Goal: Task Accomplishment & Management: Use online tool/utility

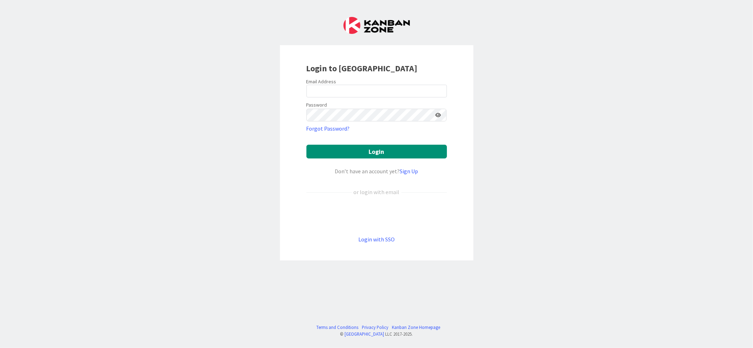
click at [632, 224] on div "Login to [GEOGRAPHIC_DATA] Email Address Password Forgot Password? Login Don’t …" at bounding box center [376, 174] width 753 height 348
click at [357, 90] on input "email" at bounding box center [376, 91] width 140 height 13
click at [354, 89] on input "email" at bounding box center [376, 91] width 140 height 13
type input "[DOMAIN_NAME][EMAIL_ADDRESS][DOMAIN_NAME]"
click at [306, 145] on button "Login" at bounding box center [376, 152] width 140 height 14
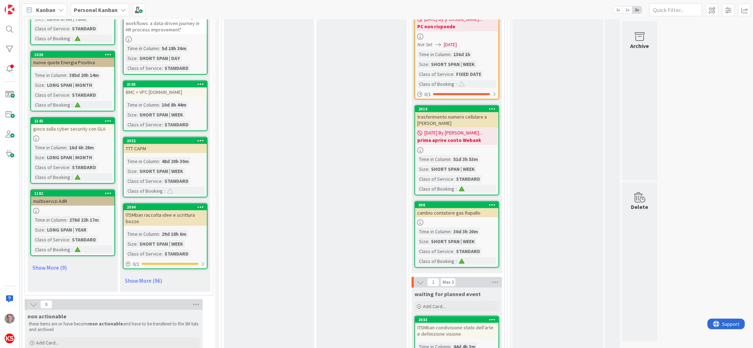
scroll to position [737, 0]
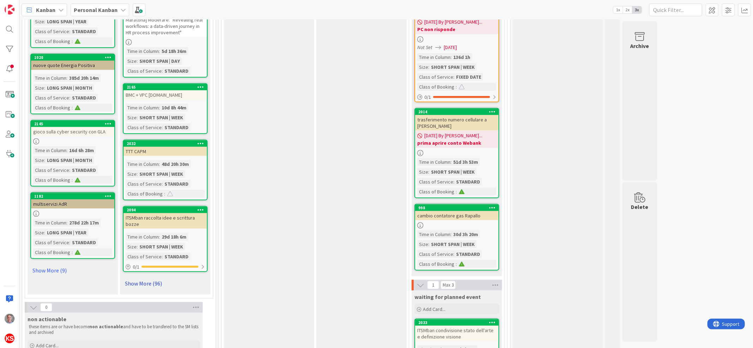
click at [152, 278] on link "Show More (96)" at bounding box center [165, 283] width 85 height 11
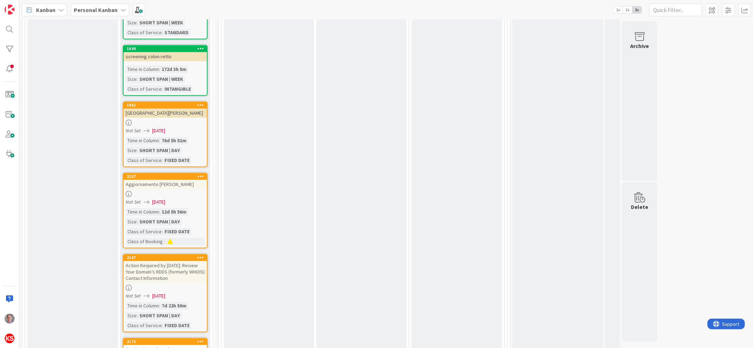
scroll to position [1305, 0]
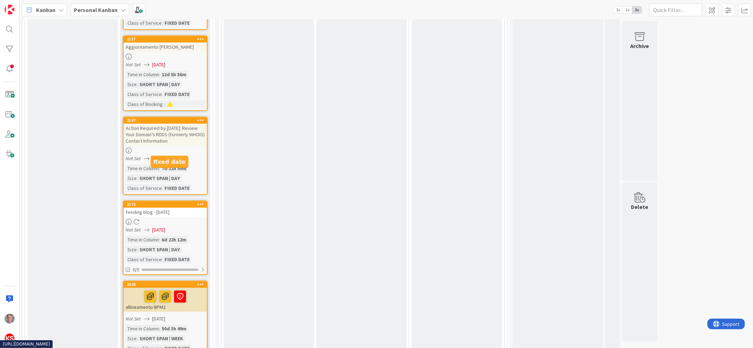
click at [168, 202] on div "2172" at bounding box center [167, 204] width 80 height 5
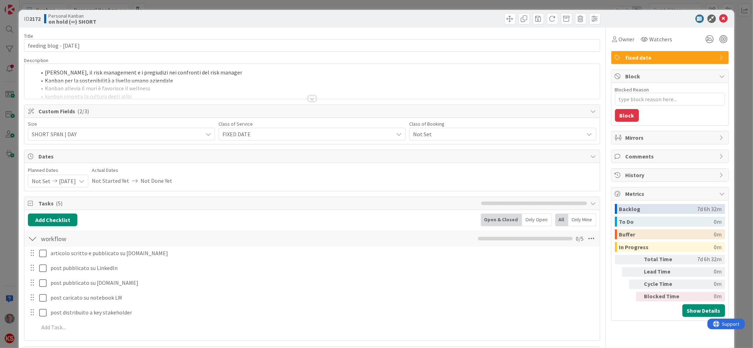
click at [308, 97] on div at bounding box center [312, 99] width 8 height 6
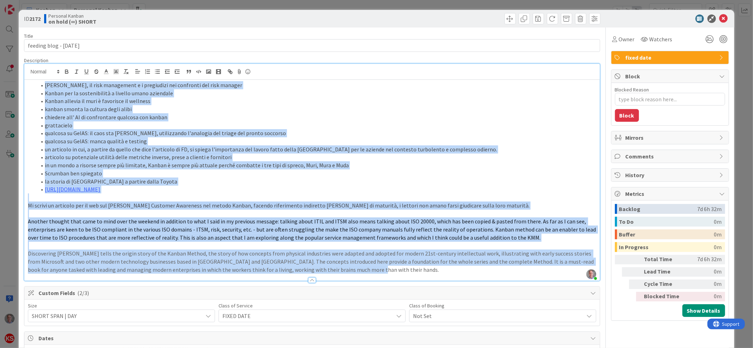
drag, startPoint x: 44, startPoint y: 85, endPoint x: 388, endPoint y: 299, distance: 404.4
click at [388, 299] on div "Title 25 / 128 feeding blog - [DATE] Description [PERSON_NAME] just joined [PER…" at bounding box center [312, 319] width 576 height 583
copy div "Loremipsu do Sitam, co adip elitseddoe t i utlaboreet dol magnaaliq eni admi ve…"
click at [719, 19] on icon at bounding box center [723, 18] width 8 height 8
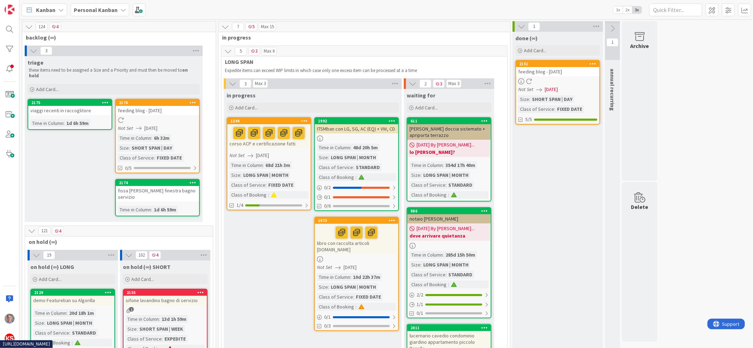
click at [188, 106] on div "feeding blog - [DATE]" at bounding box center [157, 110] width 83 height 9
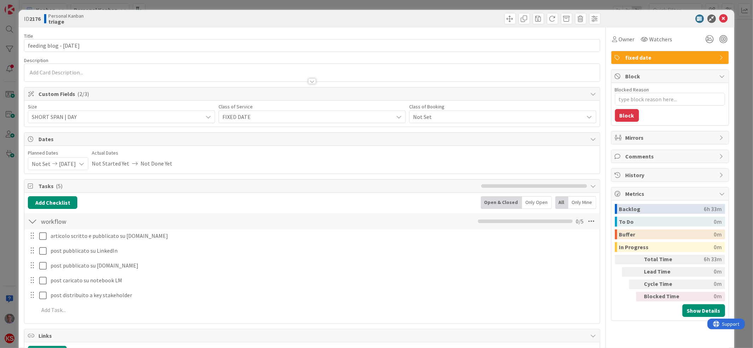
click at [308, 79] on div at bounding box center [312, 81] width 8 height 6
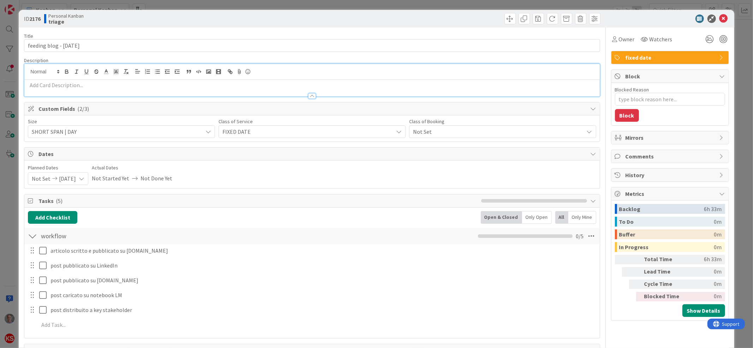
click at [306, 82] on p at bounding box center [312, 85] width 568 height 8
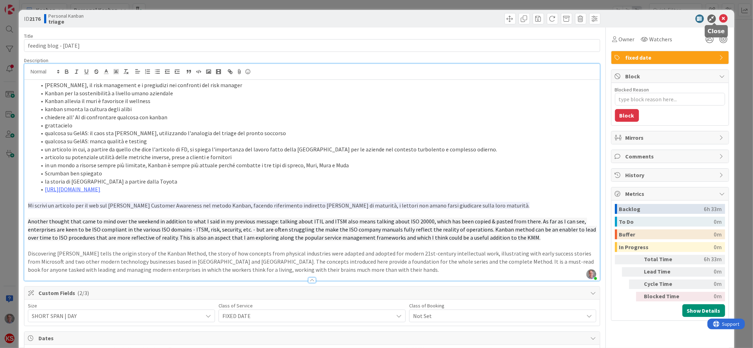
click at [719, 17] on icon at bounding box center [723, 18] width 8 height 8
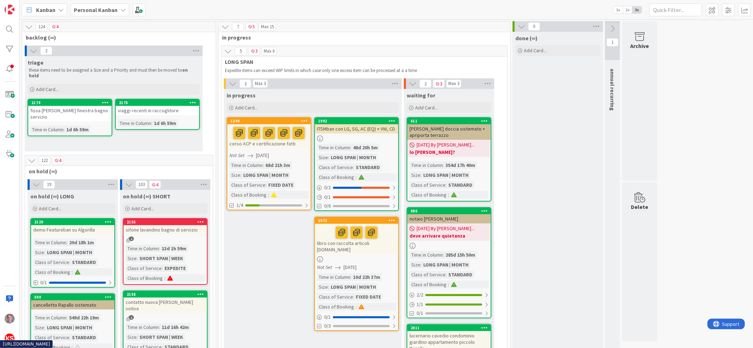
click at [167, 107] on div "viaggi recenti in raccoglitore" at bounding box center [157, 110] width 83 height 9
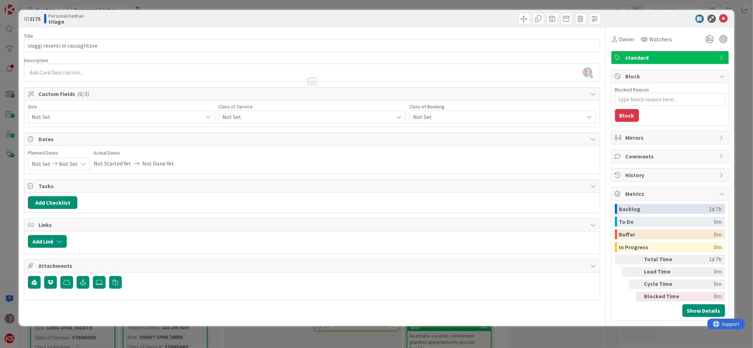
click at [193, 120] on span "Not Set" at bounding box center [115, 117] width 167 height 10
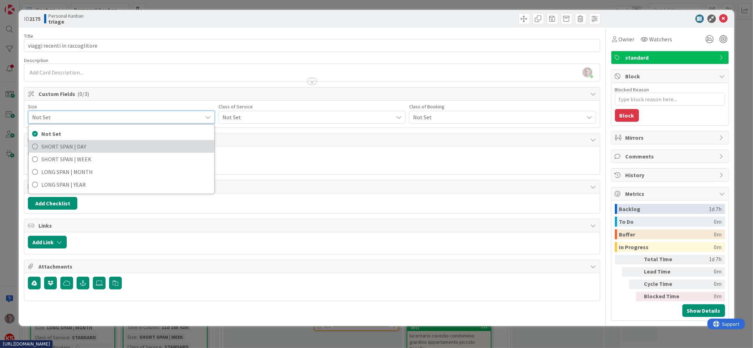
click at [182, 142] on span "SHORT SPAN | DAY" at bounding box center [125, 146] width 169 height 11
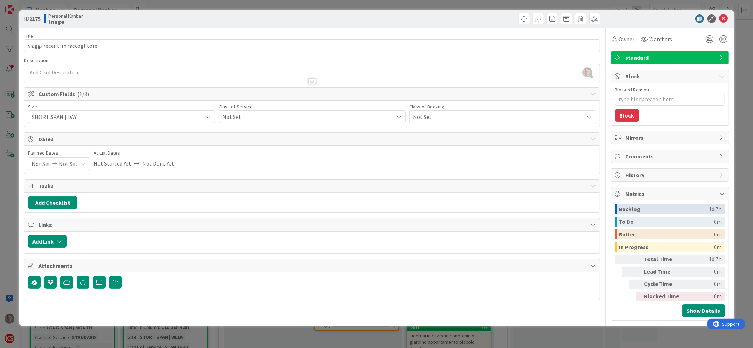
click at [199, 116] on span "Not Set" at bounding box center [115, 117] width 167 height 10
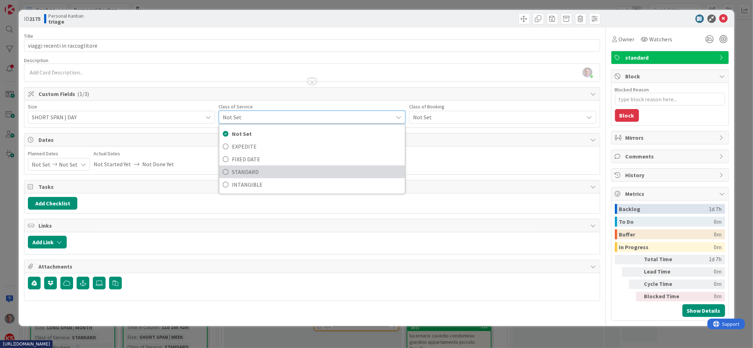
click at [252, 168] on span "STANDARD" at bounding box center [316, 172] width 169 height 11
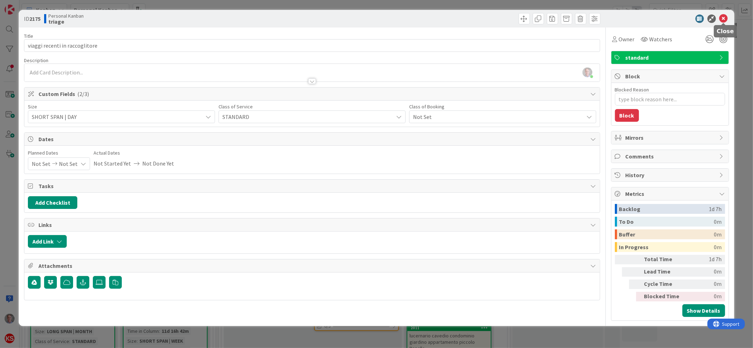
click at [725, 18] on icon at bounding box center [723, 18] width 8 height 8
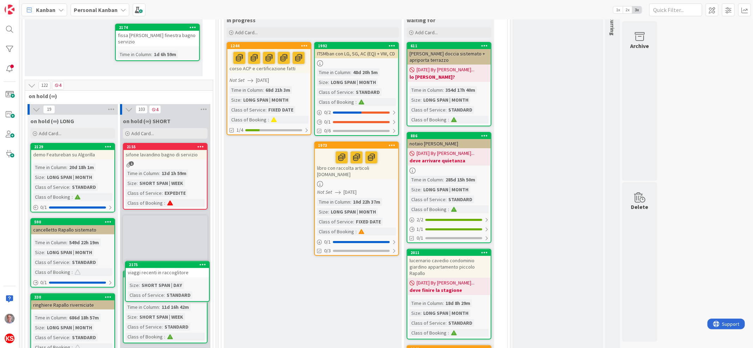
scroll to position [78, 0]
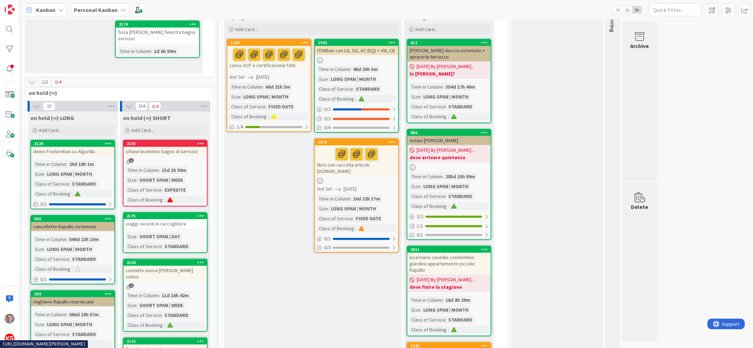
click at [181, 28] on div "fissa [PERSON_NAME] finestra bagno servizio" at bounding box center [157, 36] width 83 height 16
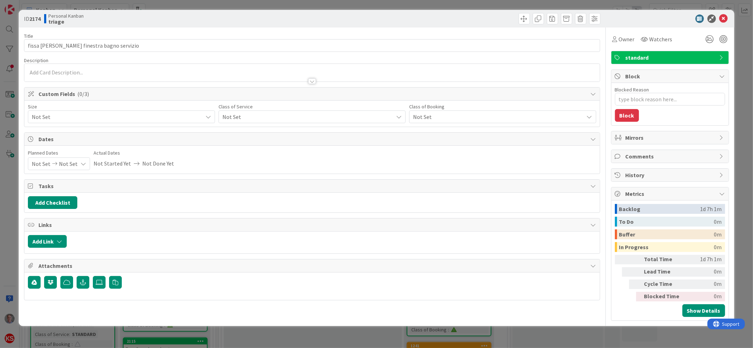
click at [150, 119] on span "Not Set" at bounding box center [115, 117] width 167 height 10
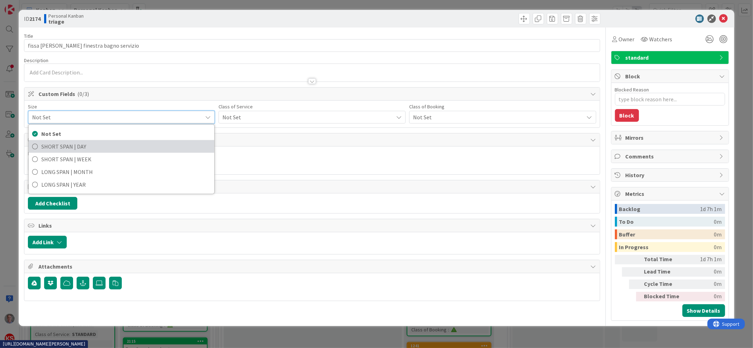
click at [136, 149] on span "SHORT SPAN | DAY" at bounding box center [125, 146] width 169 height 11
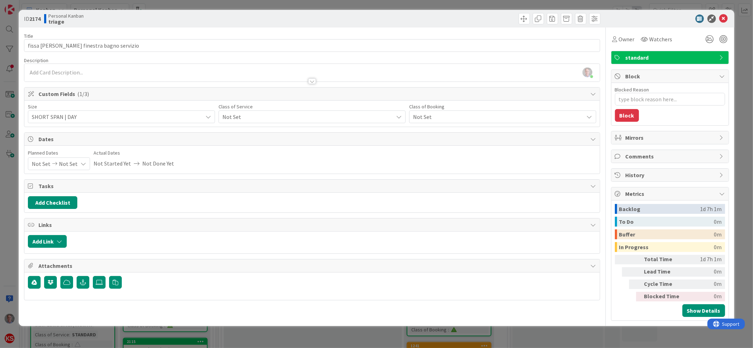
click at [199, 115] on span "Not Set" at bounding box center [115, 117] width 167 height 10
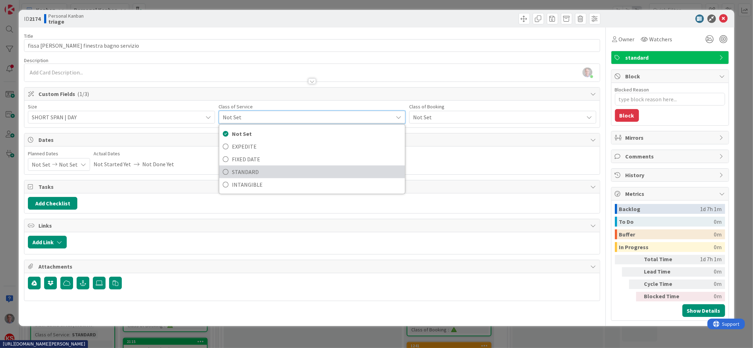
click at [259, 173] on span "STANDARD" at bounding box center [316, 172] width 169 height 11
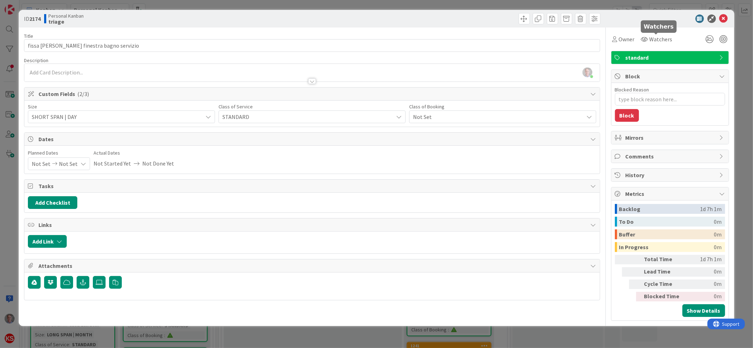
click at [722, 20] on icon at bounding box center [723, 18] width 8 height 8
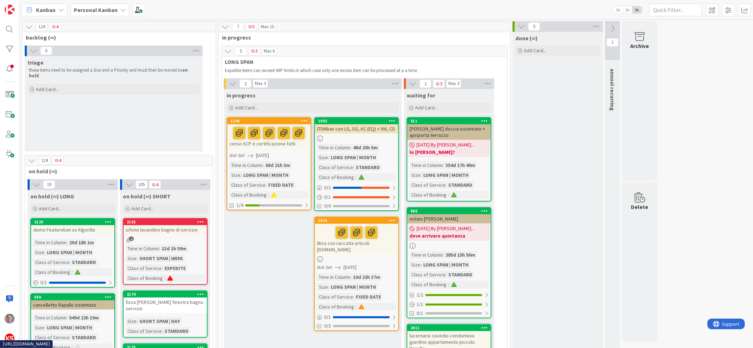
click at [89, 10] on b "Personal Kanban" at bounding box center [96, 9] width 44 height 7
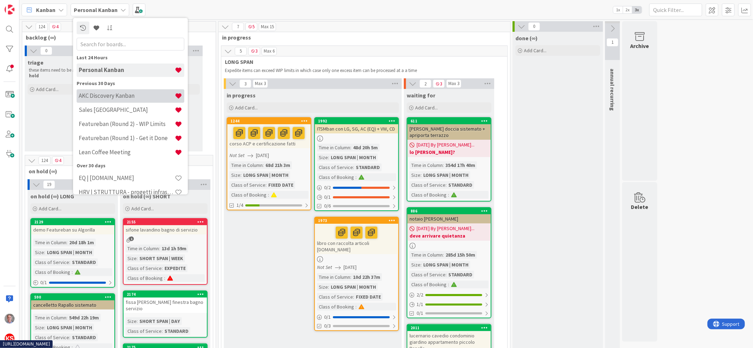
click at [122, 96] on h4 "AKC Discovery Kanban" at bounding box center [127, 95] width 96 height 7
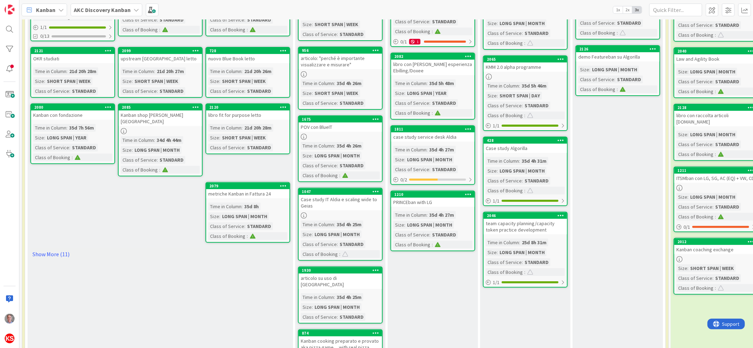
scroll to position [149, 0]
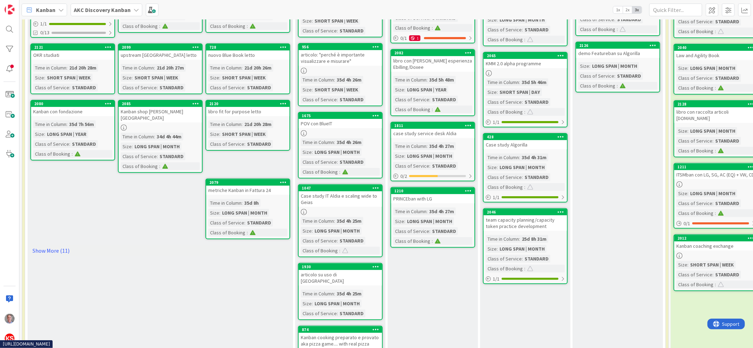
click at [552, 215] on div "team capacity planning/capacity token practice development" at bounding box center [525, 223] width 83 height 16
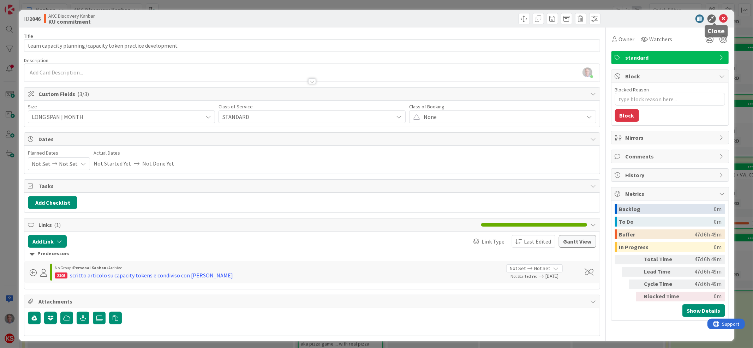
click at [719, 17] on icon at bounding box center [723, 18] width 8 height 8
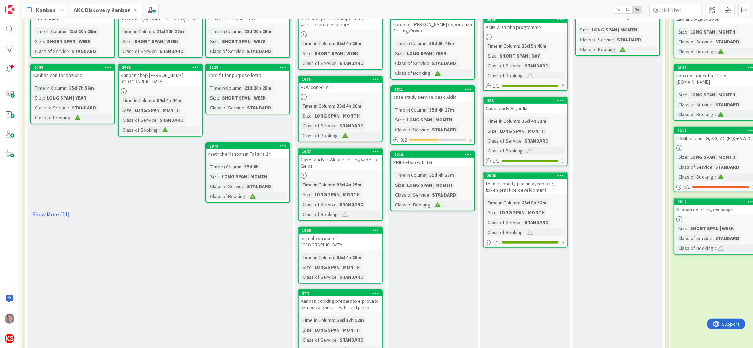
scroll to position [204, 0]
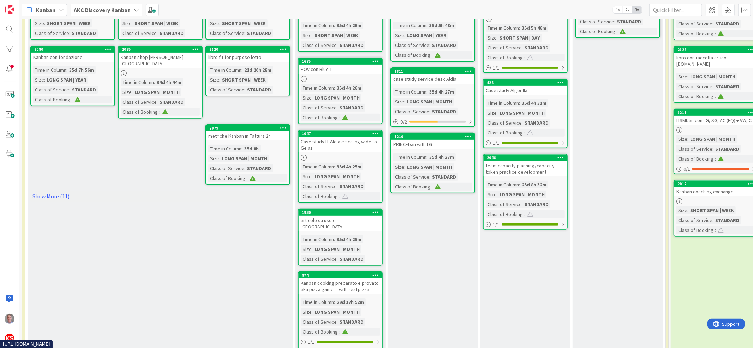
click at [550, 170] on link "2046 team capacity planning/capacity token practice development Time in [GEOGRA…" at bounding box center [525, 192] width 85 height 76
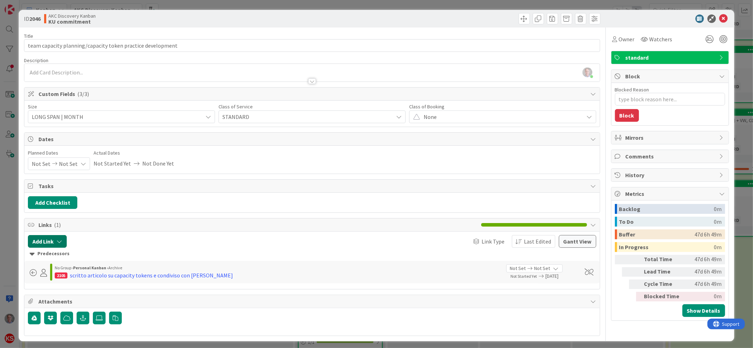
click at [44, 244] on button "Add Link" at bounding box center [47, 241] width 39 height 13
click at [68, 275] on div "New" at bounding box center [56, 269] width 49 height 12
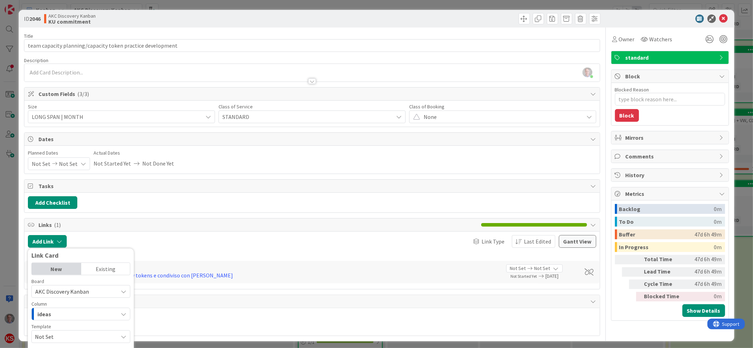
scroll to position [72, 0]
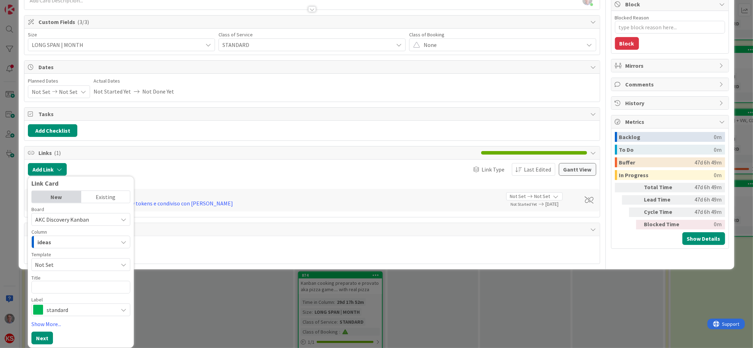
click at [72, 242] on div "ideas" at bounding box center [77, 241] width 82 height 11
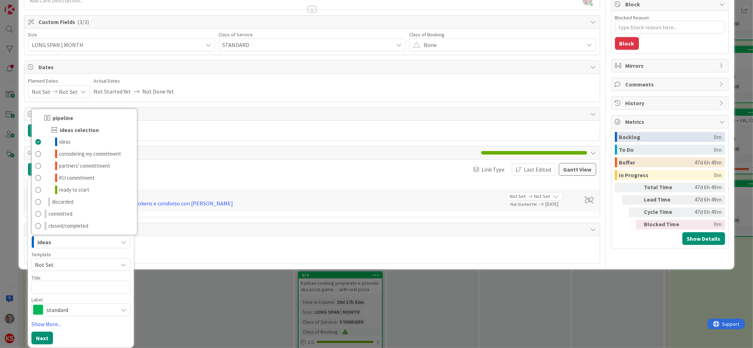
click at [77, 242] on div "ideas" at bounding box center [77, 241] width 82 height 11
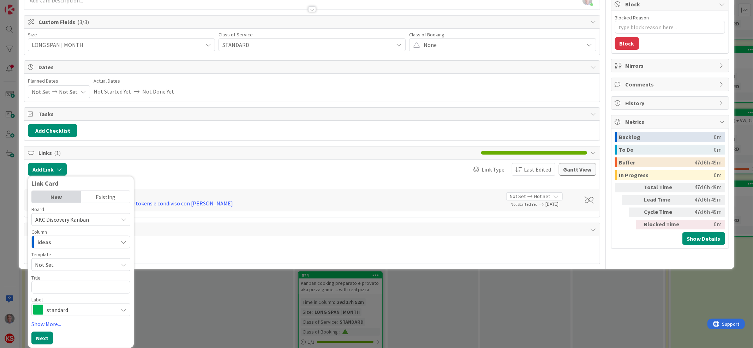
click at [89, 220] on span "AKC Discovery Kanban" at bounding box center [74, 220] width 79 height 10
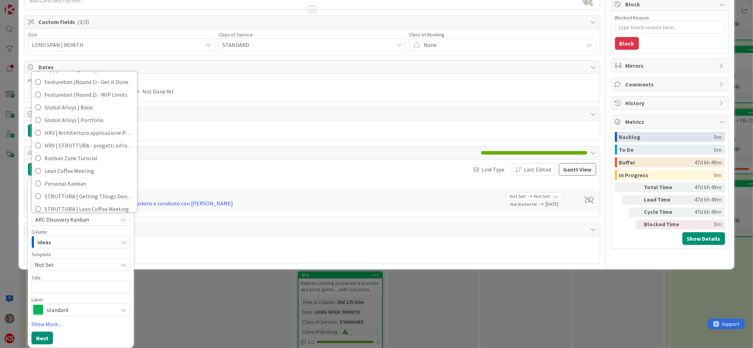
scroll to position [119, 0]
click at [84, 178] on span "Personal Kanban" at bounding box center [88, 181] width 89 height 11
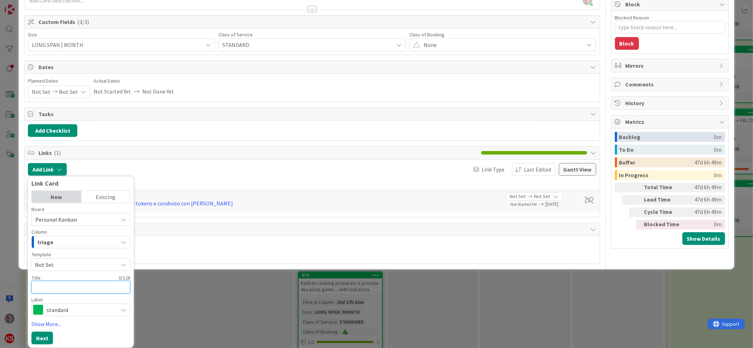
click at [54, 283] on textarea at bounding box center [80, 287] width 99 height 13
type textarea "x"
type textarea "A"
type textarea "x"
type textarea "AK"
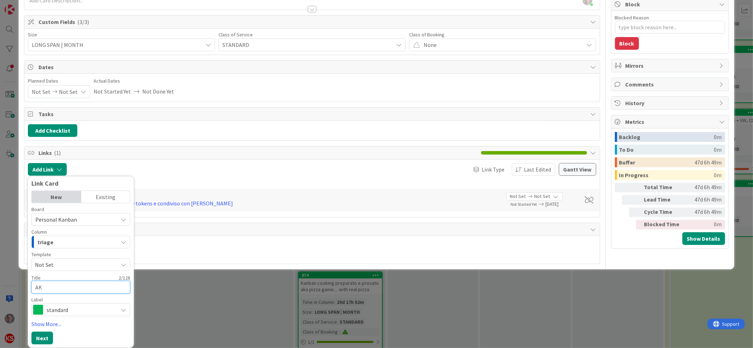
type textarea "x"
type textarea "AKC"
type textarea "x"
type textarea "AKC"
type textarea "x"
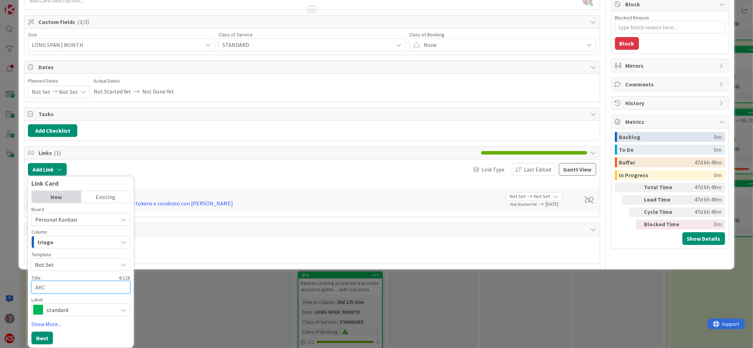
type textarea "AKC C"
type textarea "x"
type textarea "AKC Ca"
type textarea "x"
type textarea "AKC Cap"
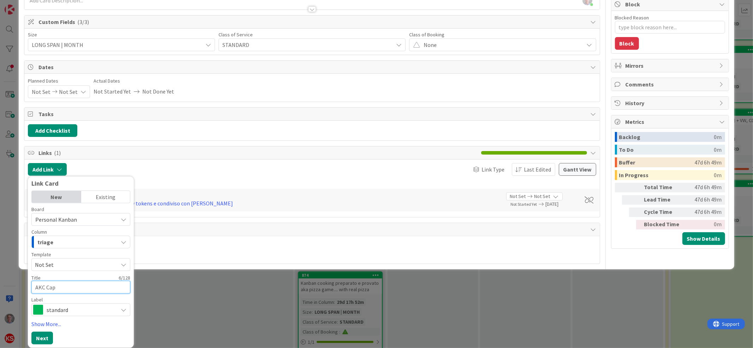
type textarea "x"
type textarea "AKC Capa"
type textarea "x"
type textarea "AKC Capac"
type textarea "x"
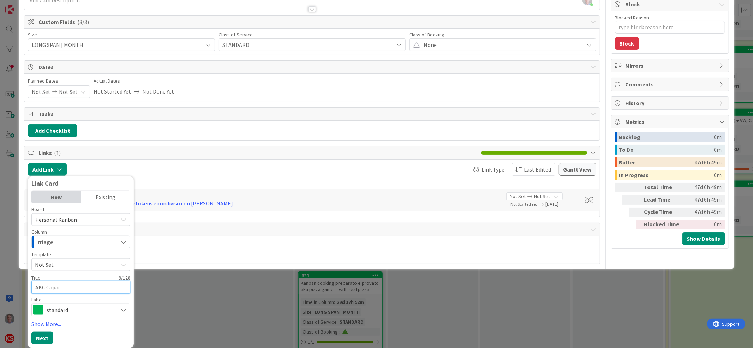
type textarea "AKC Capaci"
type textarea "x"
type textarea "AKC Capaciy"
type textarea "x"
type textarea "AKC Capaci"
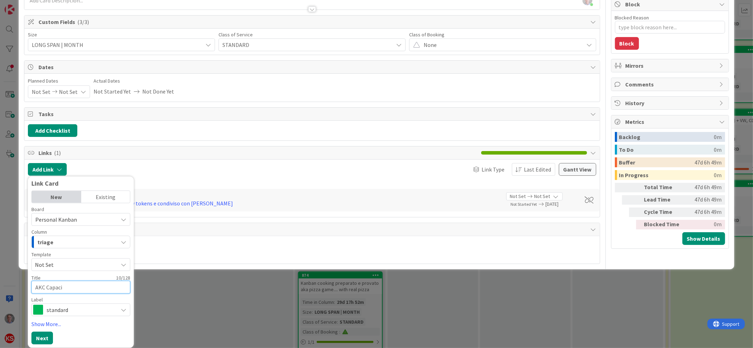
type textarea "x"
type textarea "AKC Capacity"
type textarea "x"
type textarea "AKC Capacity"
type textarea "x"
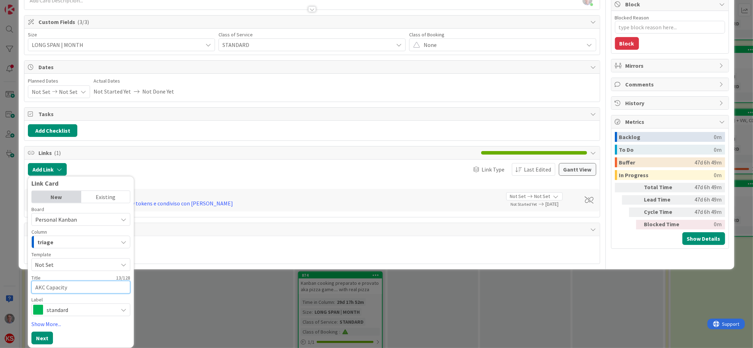
type textarea "AKC Capacity P"
type textarea "x"
type textarea "AKC Capacity Pl"
type textarea "x"
type textarea "AKC Capacity Pla"
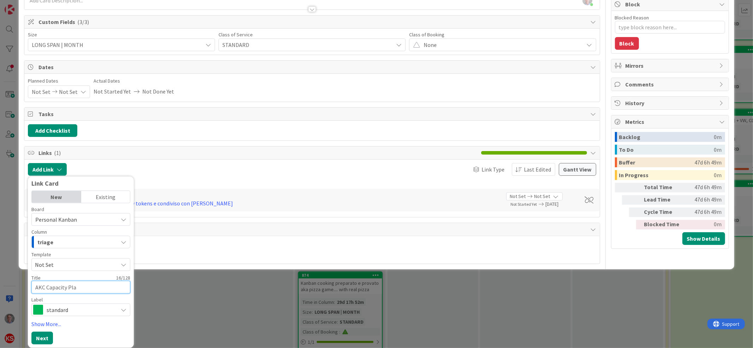
type textarea "x"
type textarea "AKC Capacity Plan"
type textarea "x"
type textarea "AKC Capacity Plann"
type textarea "x"
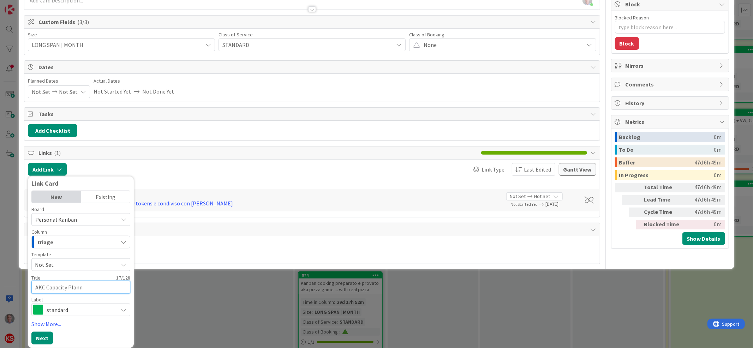
type textarea "AKC Capacity Planni"
type textarea "x"
type textarea "AKC Capacity Plannin"
type textarea "x"
type textarea "AKC Capacity Planning"
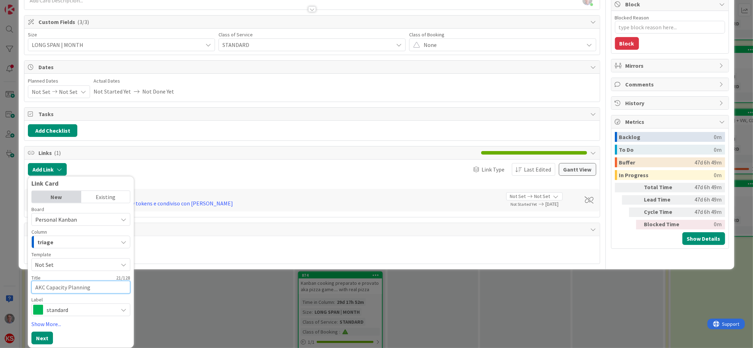
type textarea "x"
type textarea "AKC Capacity Planning"
type textarea "x"
type textarea "AKC Capacity Planning r"
type textarea "x"
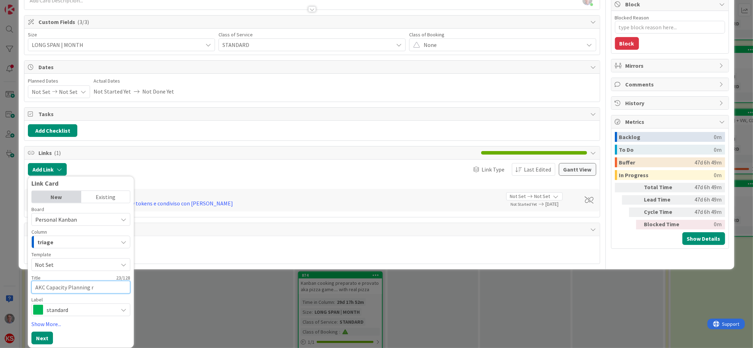
type textarea "AKC Capacity Planning re"
type textarea "x"
type textarea "AKC Capacity Planning res"
type textarea "x"
type textarea "AKC Capacity Planning re"
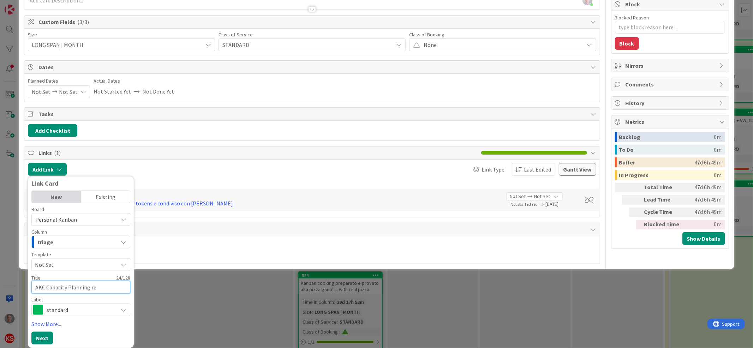
type textarea "x"
type textarea "AKC Capacity Planning"
type textarea "x"
type textarea "AKC Capacity Planning p"
type textarea "x"
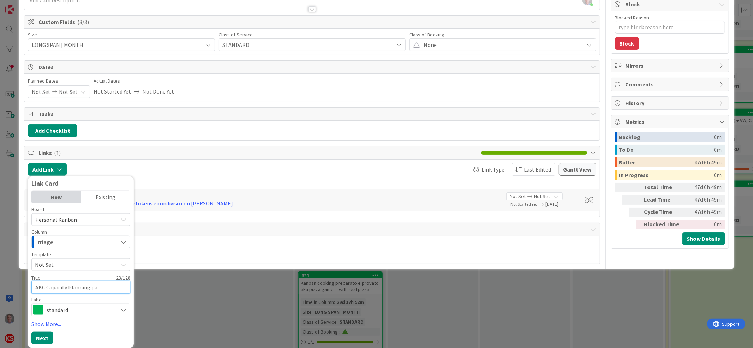
type textarea "AKC Capacity Planning pap"
type textarea "x"
type textarea "AKC Capacity Planning [PERSON_NAME]"
type textarea "x"
type textarea "AKC Capacity Planning paper"
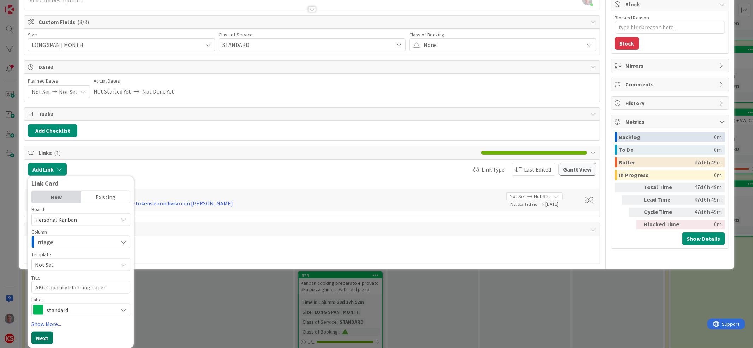
click at [43, 336] on button "Next" at bounding box center [42, 338] width 22 height 13
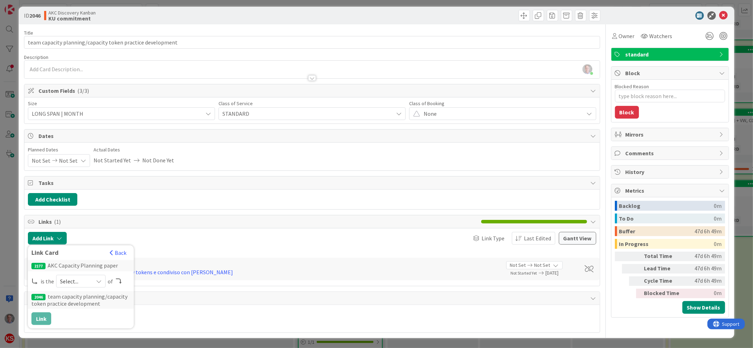
scroll to position [4, 0]
click at [100, 279] on icon at bounding box center [99, 281] width 6 height 6
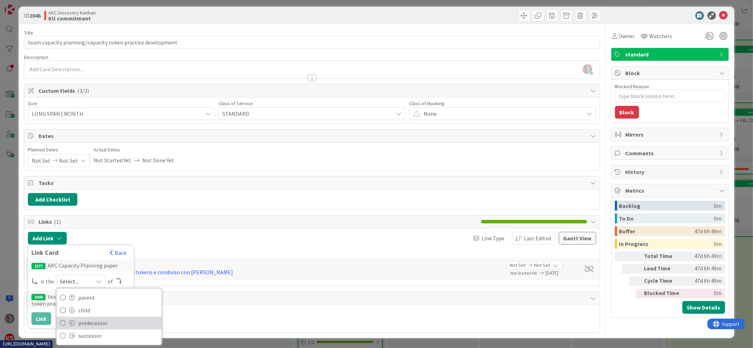
click at [84, 323] on span "predecessor" at bounding box center [118, 323] width 80 height 11
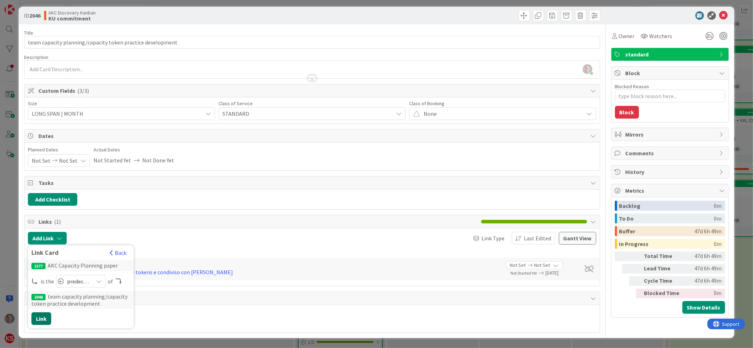
click at [42, 322] on button "Link" at bounding box center [41, 318] width 20 height 13
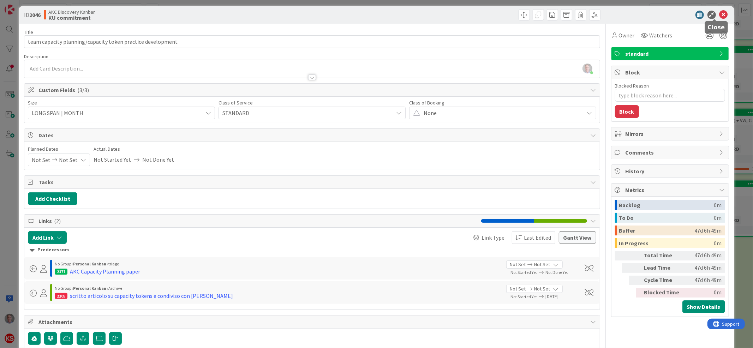
click at [719, 12] on icon at bounding box center [723, 15] width 8 height 8
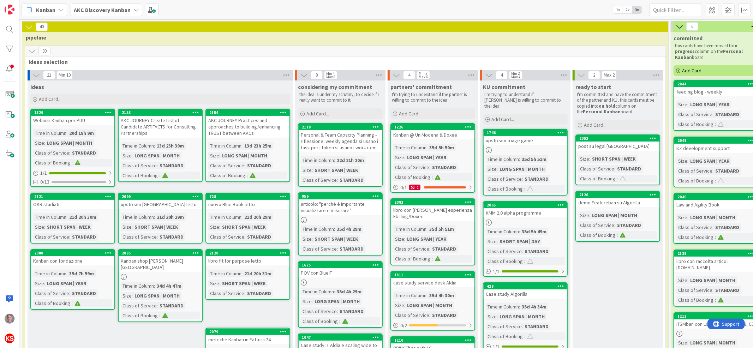
click at [108, 12] on b "AKC Discovery Kanban" at bounding box center [102, 9] width 57 height 7
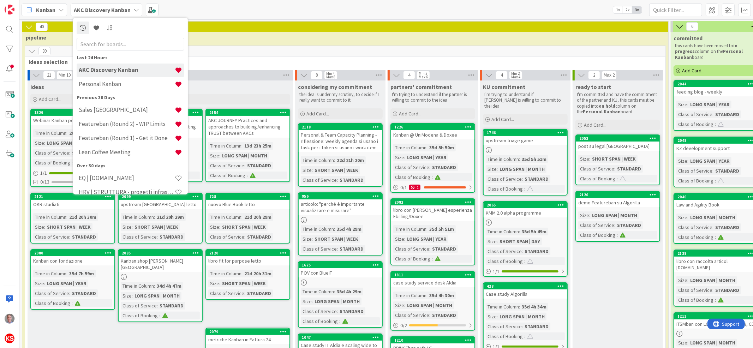
click at [195, 4] on div "Kanban AKC Discovery Kanban Last 24 Hours AKC Discovery Kanban Personal Kanban …" at bounding box center [385, 9] width 733 height 19
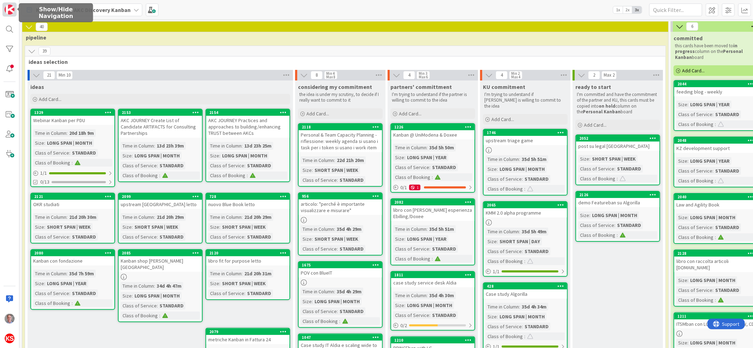
click at [4, 7] on link at bounding box center [9, 9] width 14 height 14
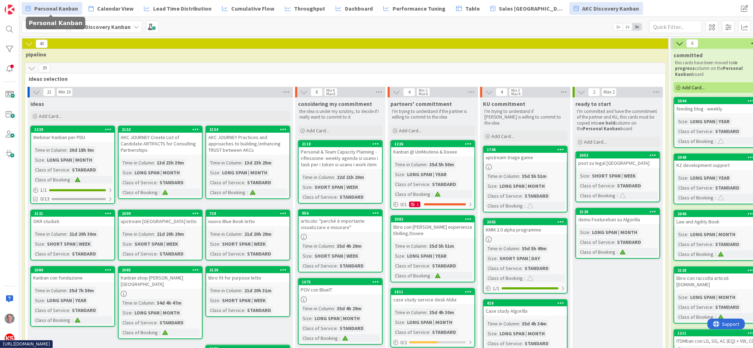
click at [62, 3] on link "Personal Kanban" at bounding box center [52, 8] width 61 height 13
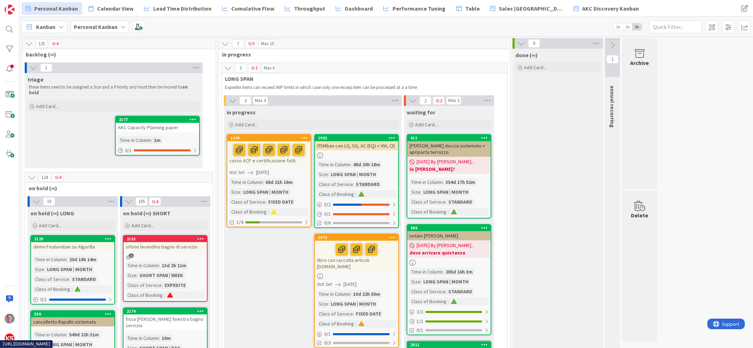
click at [143, 123] on div "AKC Capacity Planning paper" at bounding box center [157, 127] width 83 height 9
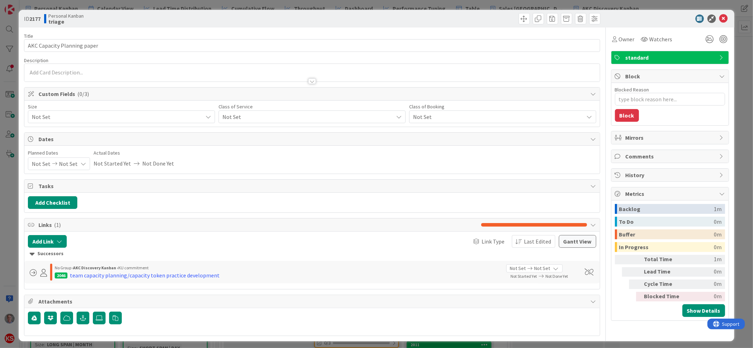
click at [135, 110] on div "Not Set" at bounding box center [121, 116] width 187 height 13
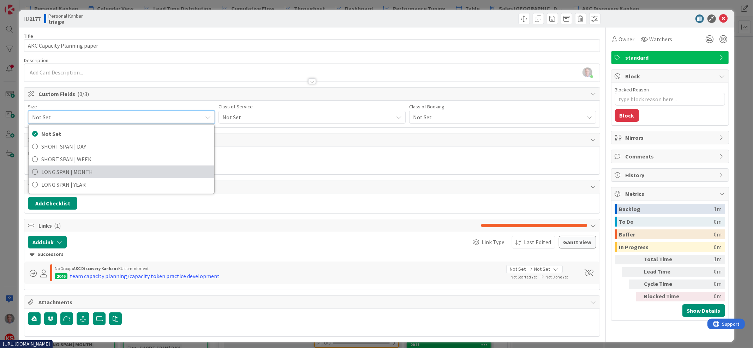
click at [120, 168] on span "LONG SPAN | MONTH" at bounding box center [125, 172] width 169 height 11
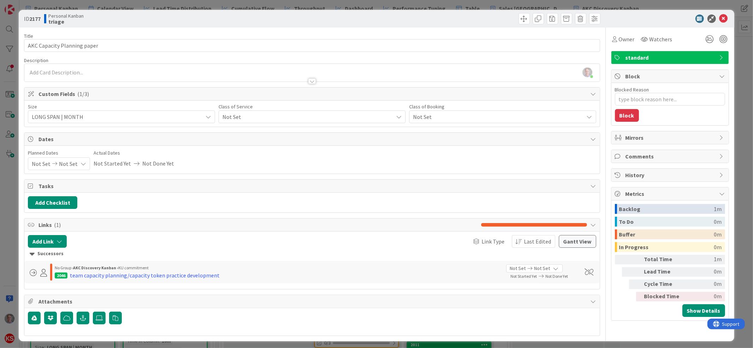
click at [199, 121] on span "Not Set" at bounding box center [115, 117] width 167 height 10
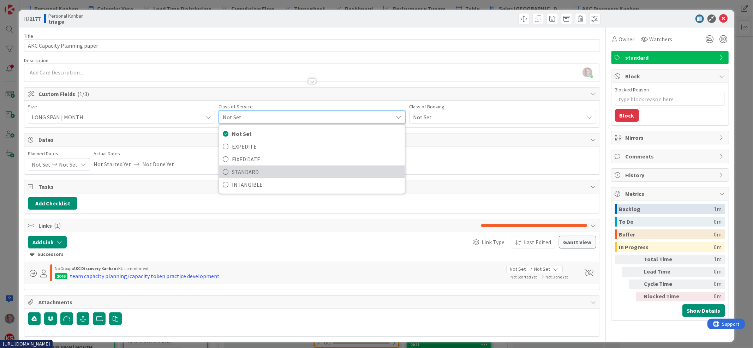
click at [251, 173] on span "STANDARD" at bounding box center [316, 172] width 169 height 11
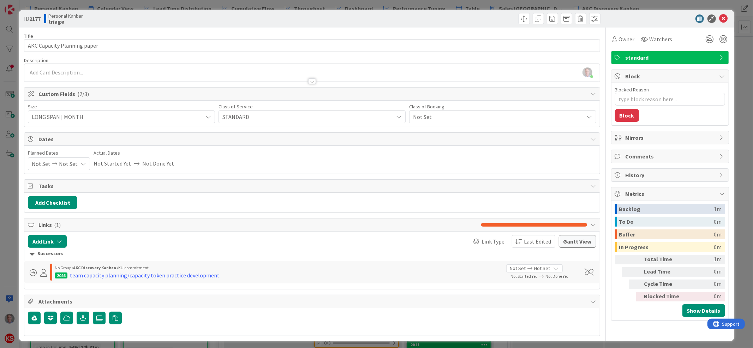
click at [199, 119] on span "Not Set" at bounding box center [115, 117] width 167 height 10
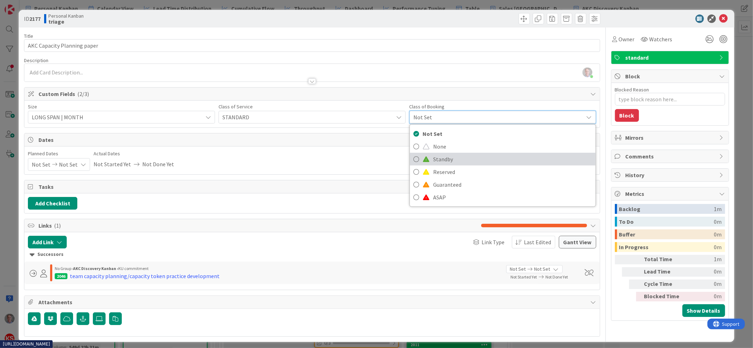
click at [446, 160] on span "Standby" at bounding box center [512, 159] width 159 height 11
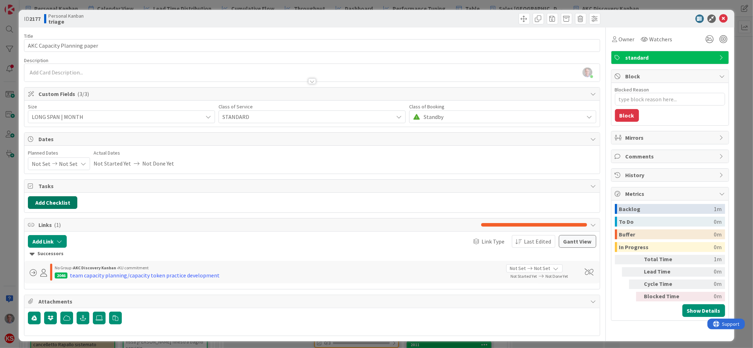
click at [70, 206] on button "Add Checklist" at bounding box center [52, 202] width 49 height 13
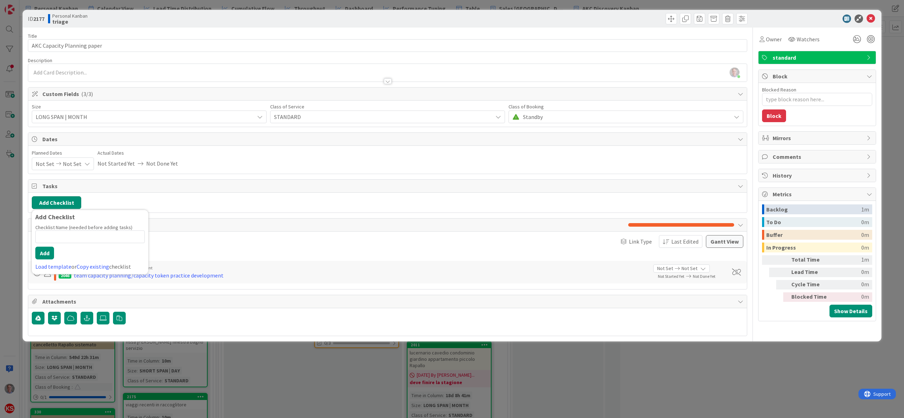
type textarea "x"
type input "task"
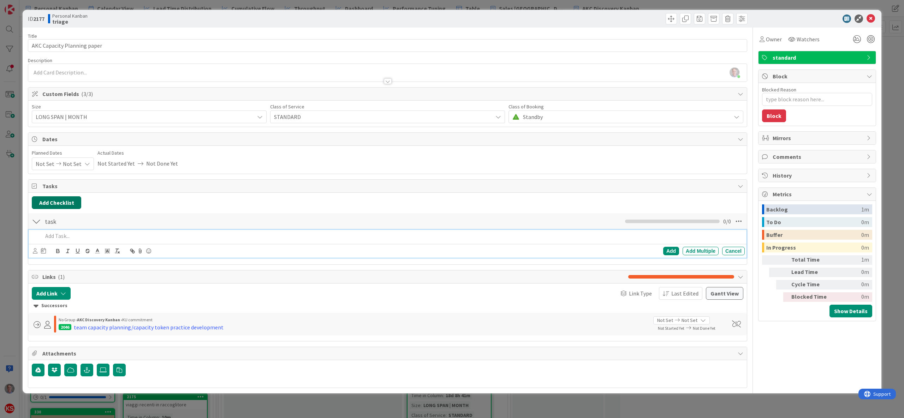
type textarea "x"
click at [46, 252] on icon at bounding box center [43, 251] width 5 height 6
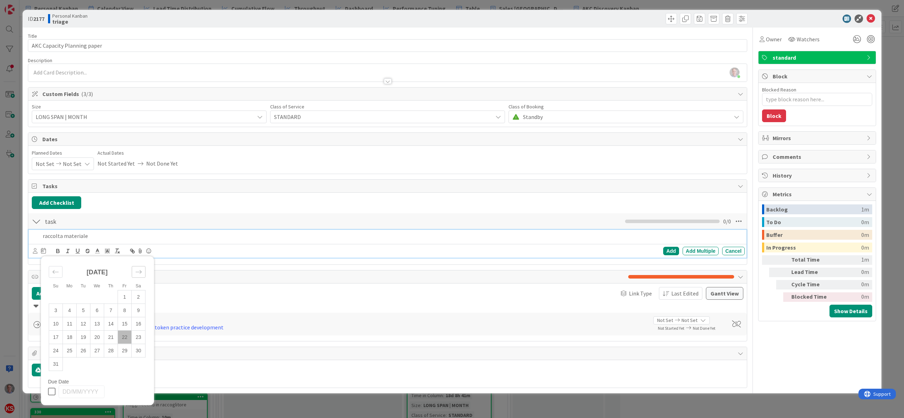
click at [137, 275] on icon "Move forward to switch to the next month." at bounding box center [138, 271] width 7 height 7
click at [124, 301] on td "5" at bounding box center [125, 296] width 14 height 13
click at [200, 239] on p "raccolta materiale" at bounding box center [375, 236] width 664 height 8
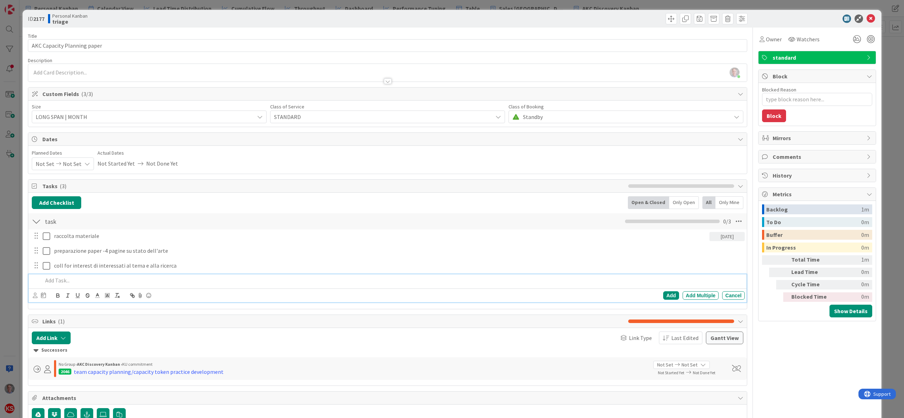
click at [384, 83] on div at bounding box center [388, 81] width 8 height 6
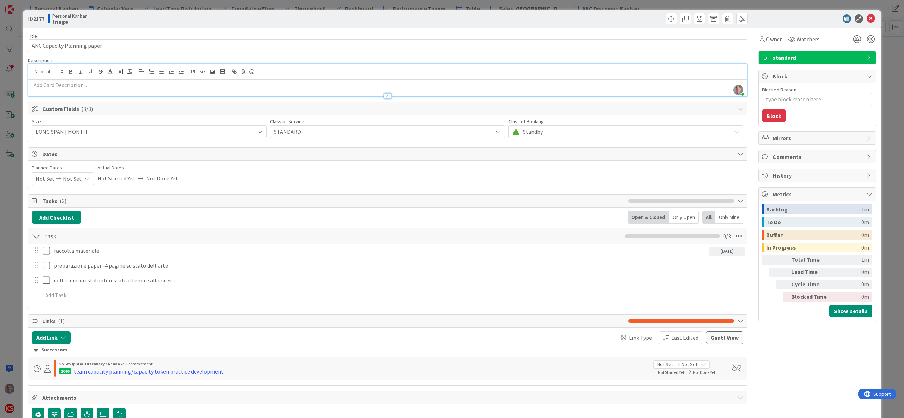
click at [324, 85] on p at bounding box center [387, 85] width 711 height 8
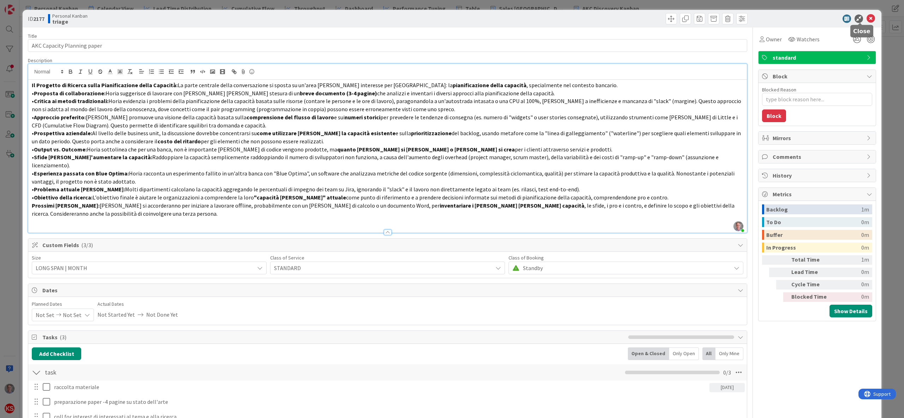
click at [753, 17] on icon at bounding box center [870, 18] width 8 height 8
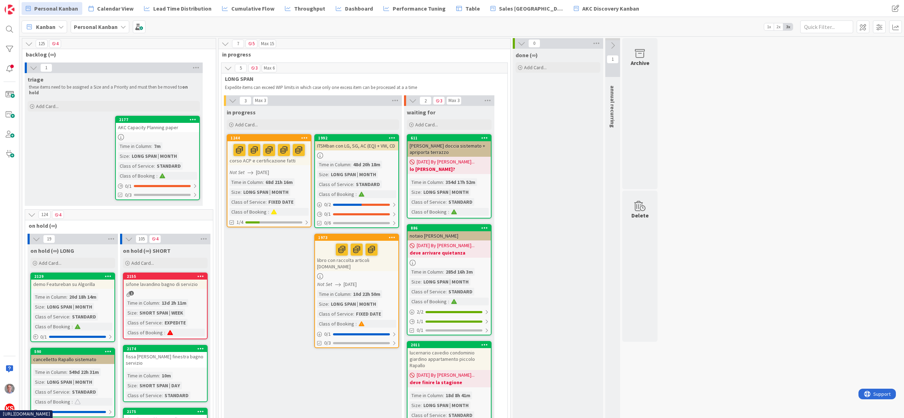
click at [174, 136] on link "2177 AKC Capacity Planning paper Time in Column : 7m Size : LONG SPAN | MONTH C…" at bounding box center [157, 158] width 85 height 84
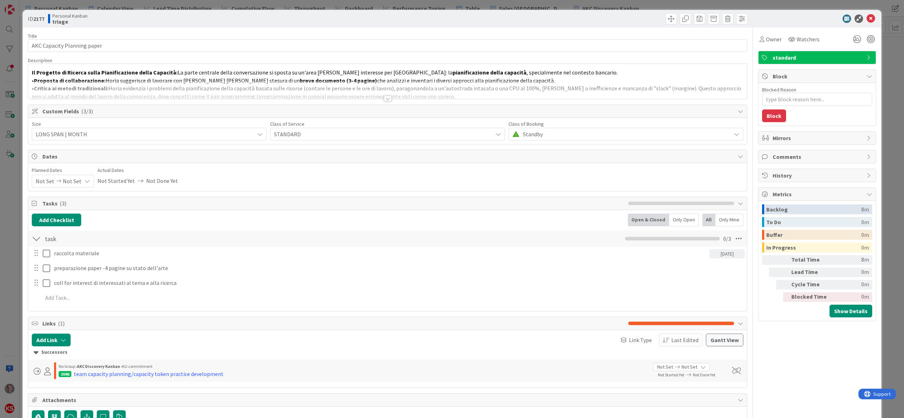
type textarea "x"
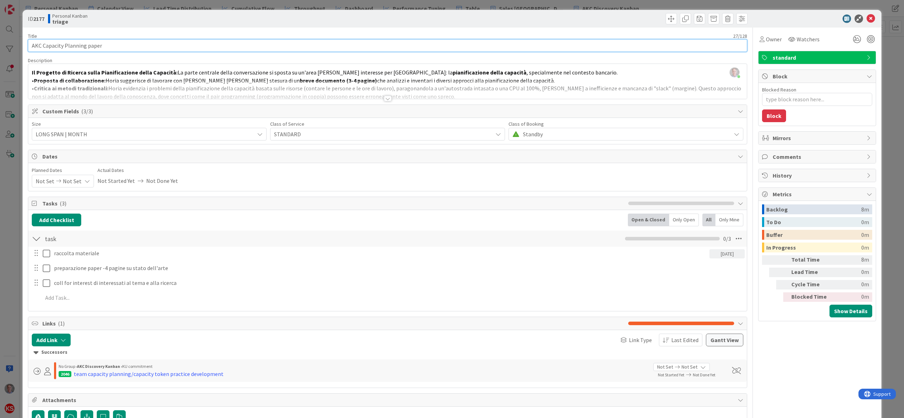
drag, startPoint x: 31, startPoint y: 44, endPoint x: 46, endPoint y: 44, distance: 14.5
click at [46, 44] on input "AKC Capacity Planning paper" at bounding box center [387, 45] width 719 height 13
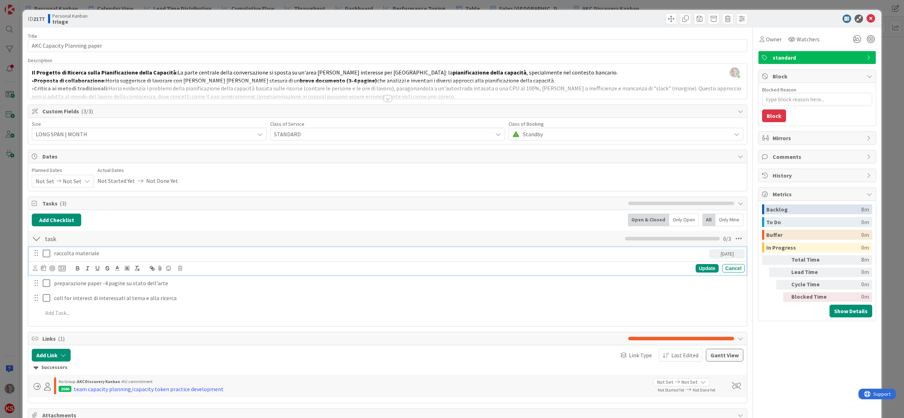
click at [54, 253] on p "raccolta materiale" at bounding box center [380, 253] width 652 height 8
drag, startPoint x: 85, startPoint y: 254, endPoint x: 47, endPoint y: 253, distance: 38.5
click at [47, 253] on div "AKC CP paper raccolta materiale [DATE]" at bounding box center [387, 253] width 713 height 12
copy p "AKC CP paper"
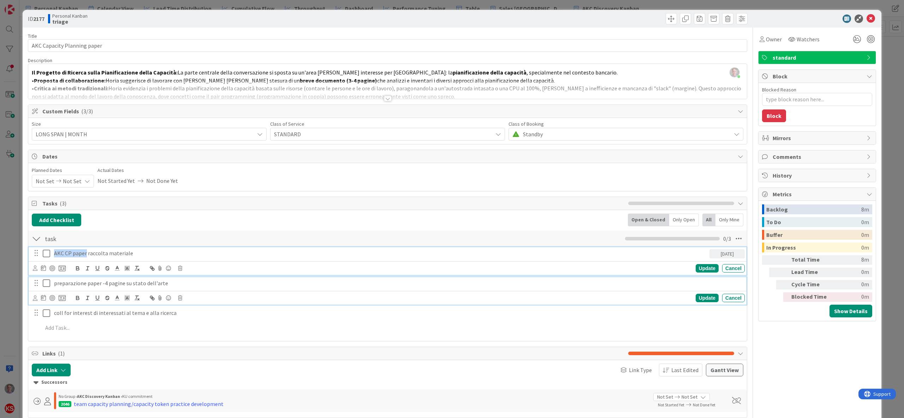
click at [53, 284] on div "preparazione paper -4 pagine su stato dell'arte" at bounding box center [397, 283] width 693 height 12
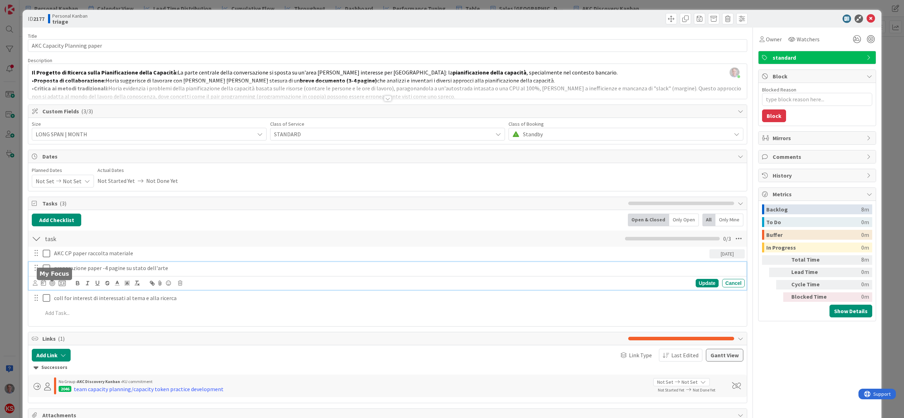
type textarea "x"
paste div
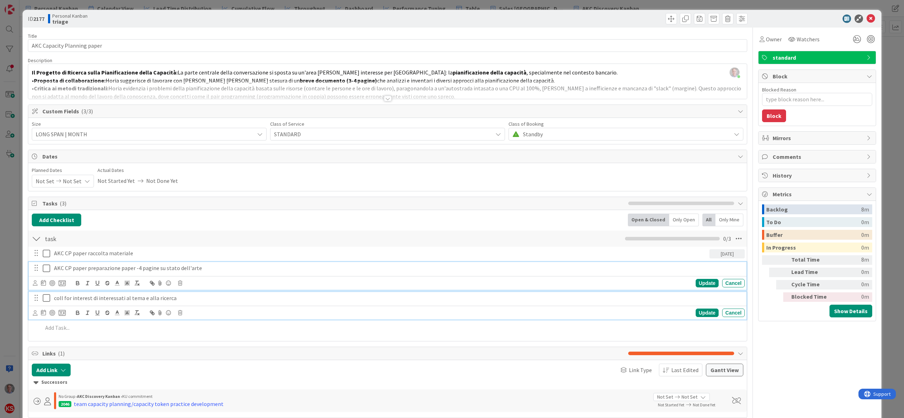
click at [53, 299] on div "coll for interest di interessati al tema e alla ricerca" at bounding box center [397, 298] width 693 height 12
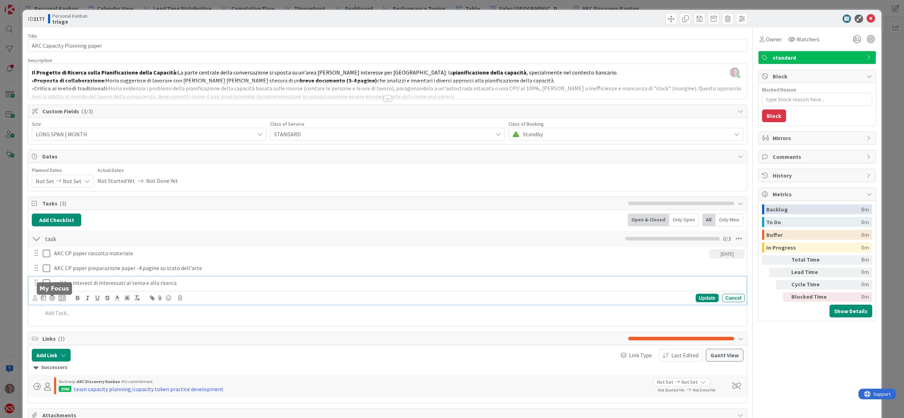
type textarea "x"
paste div
click at [695, 301] on div "Update" at bounding box center [706, 298] width 23 height 8
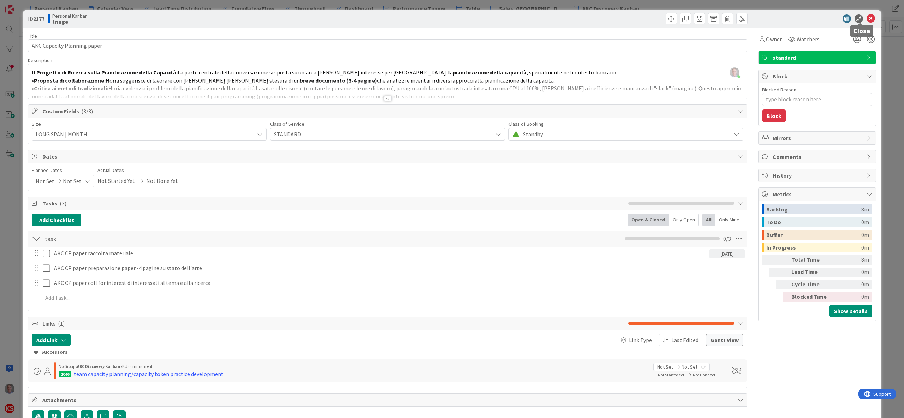
click at [753, 17] on icon at bounding box center [870, 18] width 8 height 8
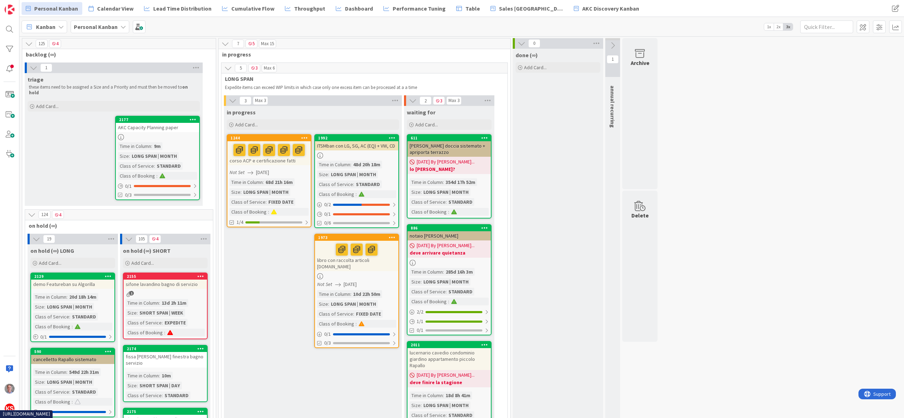
click at [304, 177] on link "1244 corso ACP e certificazione fatti Not Set [DATE] Time in Column : 68d 21h 1…" at bounding box center [269, 180] width 85 height 93
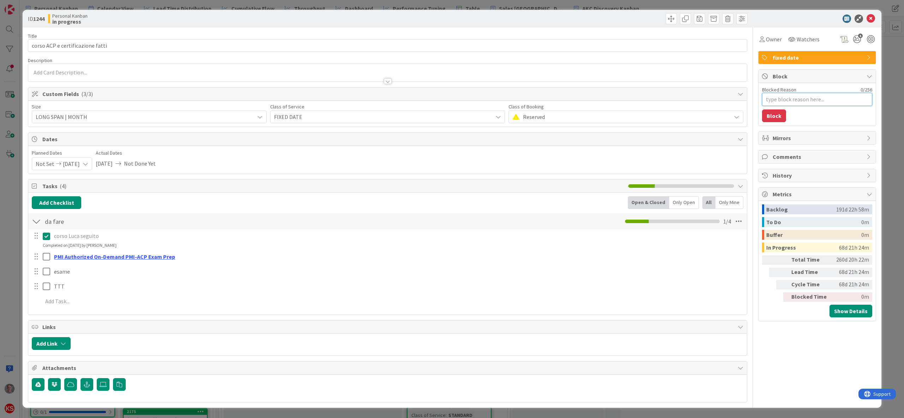
click at [753, 102] on textarea "Blocked Reason" at bounding box center [817, 99] width 110 height 13
type textarea "x"
type textarea "m"
type textarea "x"
type textarea "man"
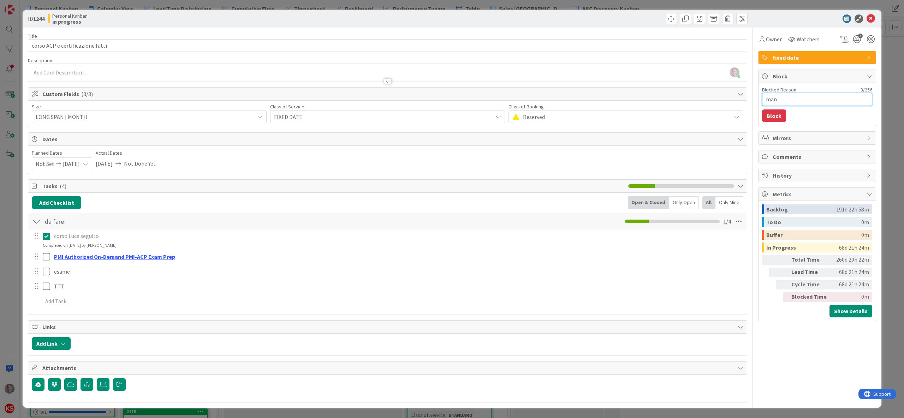
type textarea "x"
type textarea "manc"
type textarea "x"
type textarea "manca"
type textarea "x"
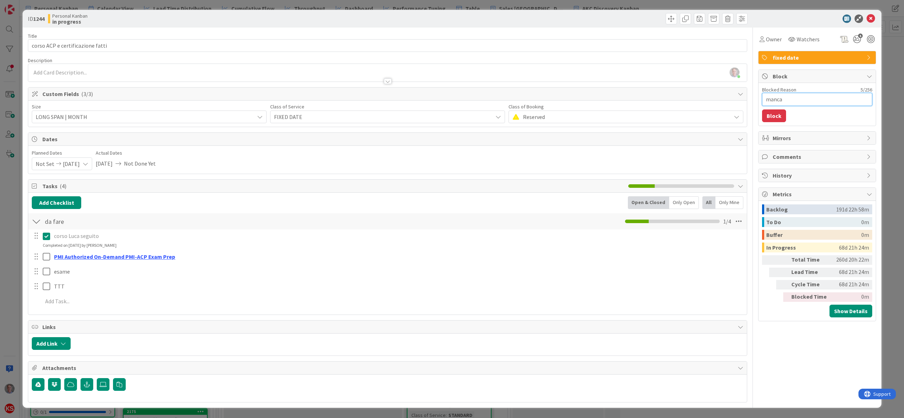
type textarea "mancan"
type textarea "x"
type textarea "mancanz"
type textarea "x"
type textarea "mancanza"
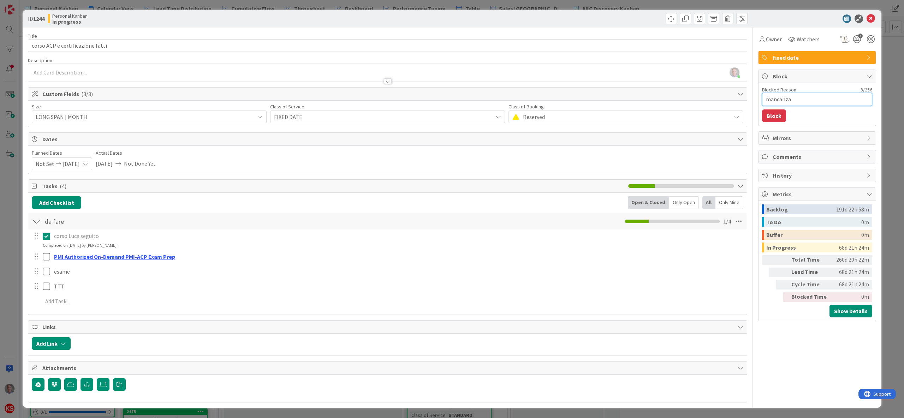
type textarea "x"
type textarea "mancanza d"
type textarea "x"
type textarea "mancanza di"
type textarea "x"
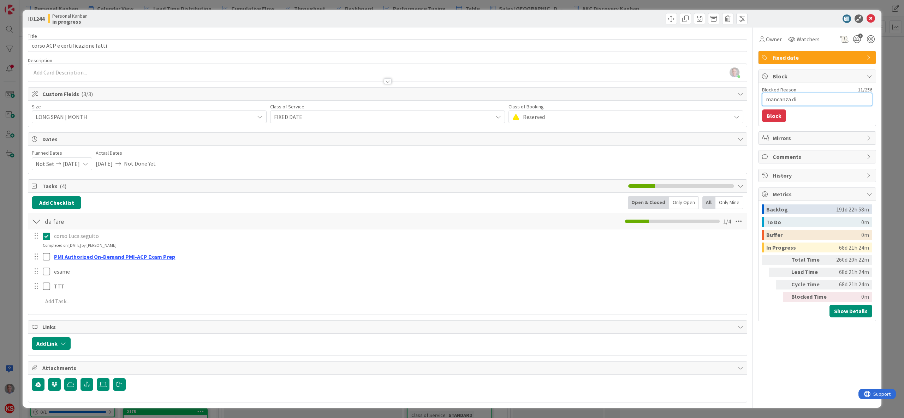
type textarea "mancanza di"
type textarea "x"
type textarea "mancanza di c"
type textarea "x"
type textarea "mancanza di cap"
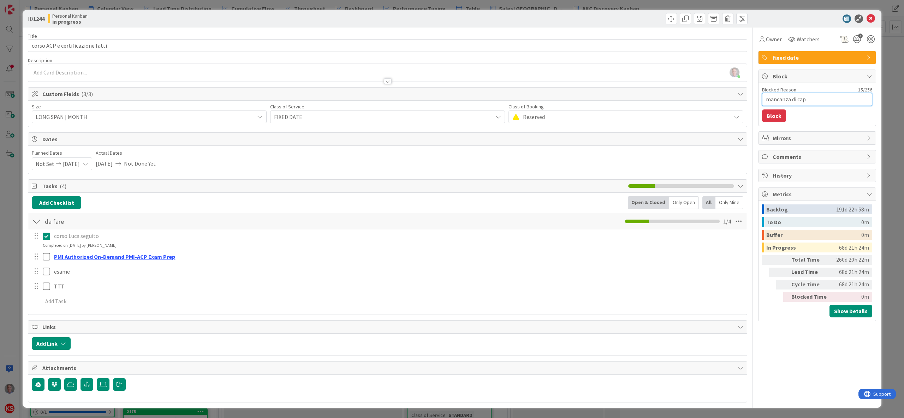
type textarea "x"
type textarea "mancanza di capa"
type textarea "x"
type textarea "mancanza di capap"
type textarea "x"
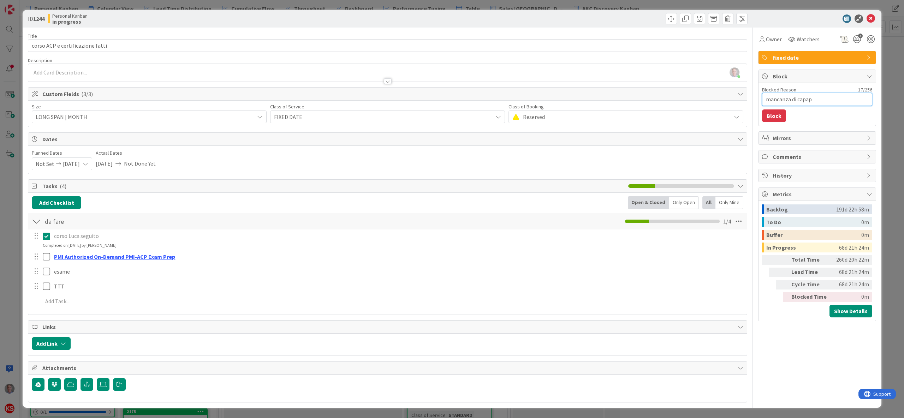
type textarea "mancanza di capa"
type textarea "x"
type textarea "mancanza di cap"
type textarea "x"
type textarea "mancanza di ca"
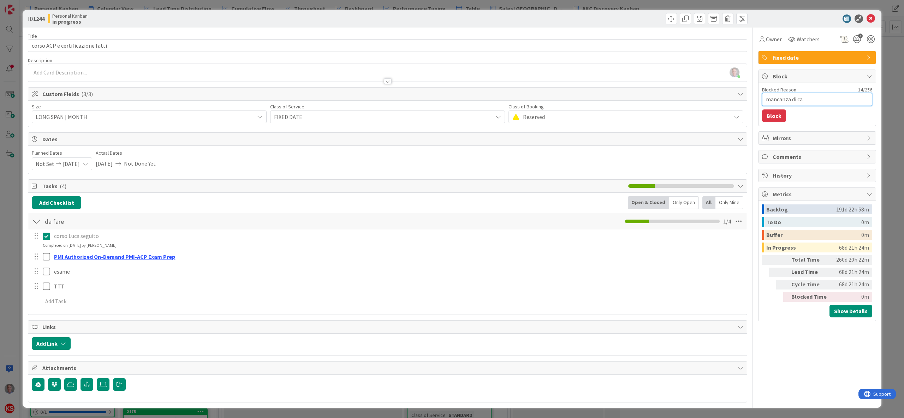
type textarea "x"
type textarea "mancanza di c"
type textarea "x"
type textarea "mancanza di"
type textarea "x"
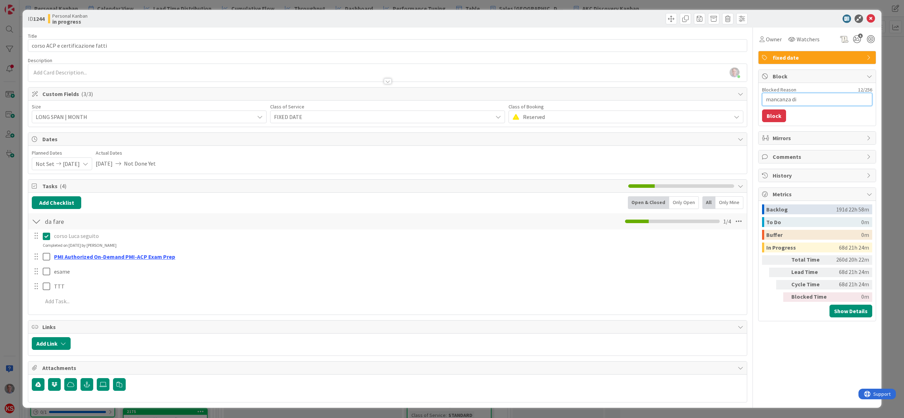
type textarea "mancanza di c"
type textarea "x"
type textarea "mancanza di ca"
type textarea "x"
type textarea "mancanza di cap"
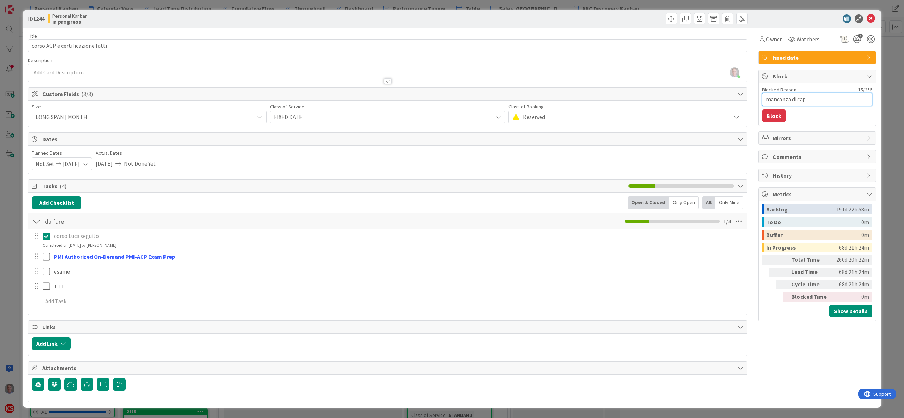
type textarea "x"
type textarea "mancanza di capa"
type textarea "x"
type textarea "mancanza di capac"
type textarea "x"
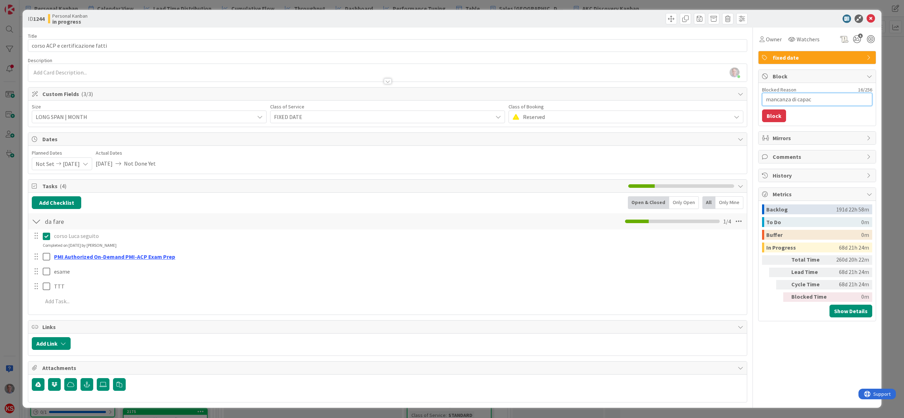
type textarea "mancanza [PERSON_NAME]"
type textarea "x"
type textarea "mancanza di capacit"
type textarea "x"
type textarea "mancanza di capacità"
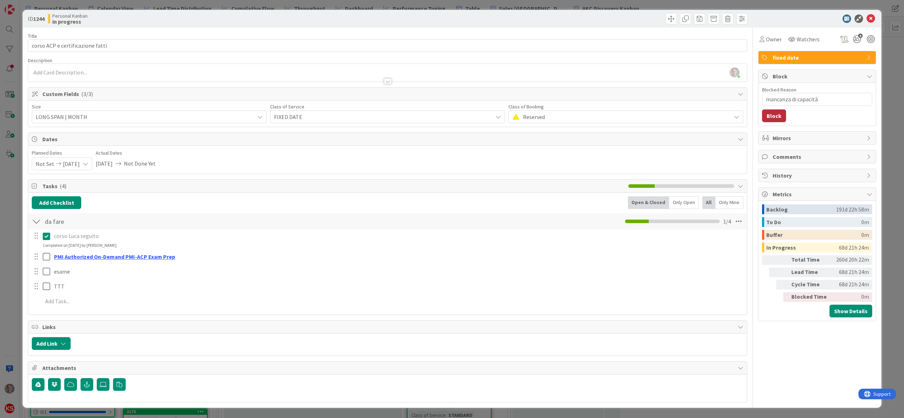
click at [753, 114] on button "Block" at bounding box center [774, 115] width 24 height 13
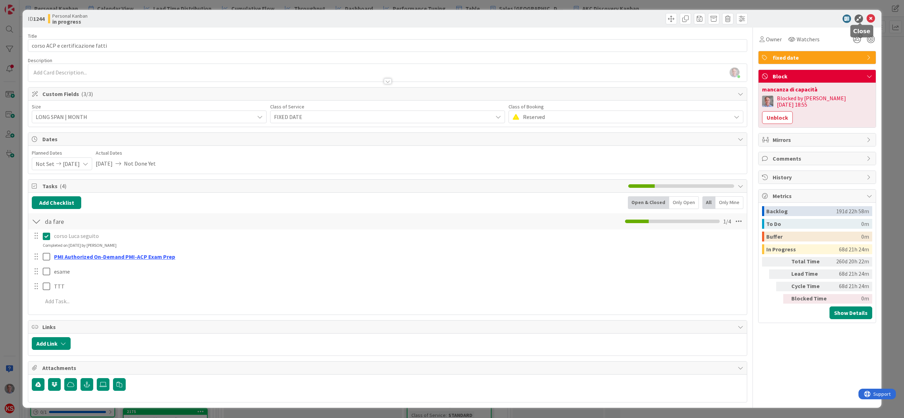
click at [753, 19] on icon at bounding box center [870, 18] width 8 height 8
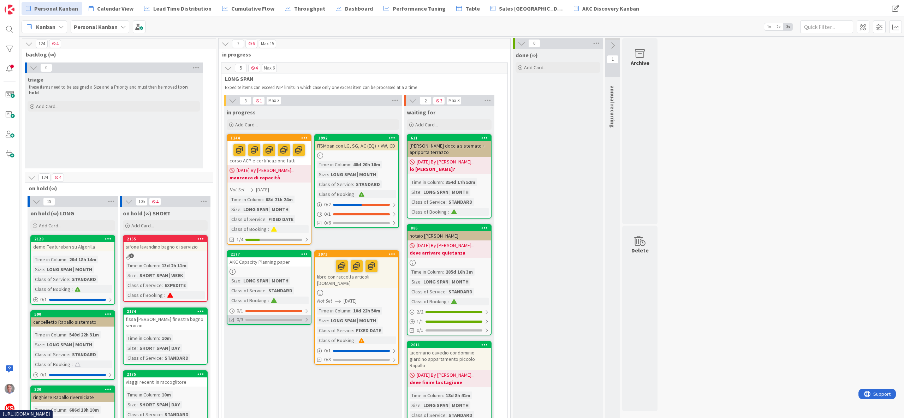
click at [307, 318] on div at bounding box center [306, 320] width 4 height 6
click at [307, 318] on div at bounding box center [306, 320] width 5 height 6
click at [284, 256] on div "2177" at bounding box center [270, 254] width 80 height 5
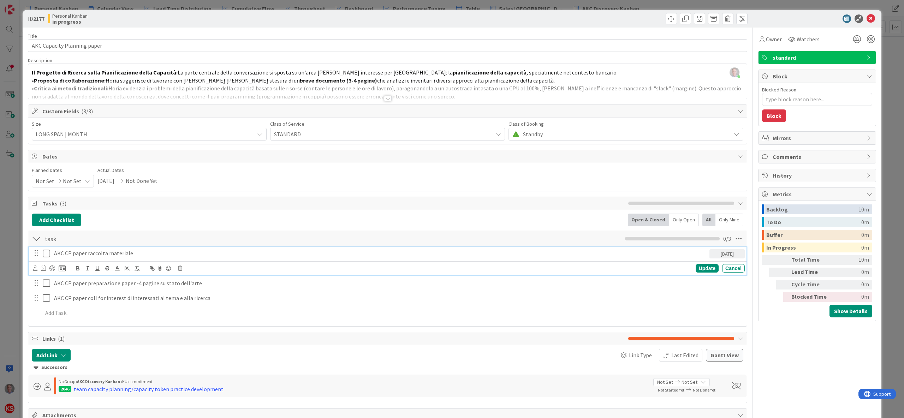
click at [487, 256] on p "AKC CP paper raccolta materiale" at bounding box center [380, 253] width 652 height 8
click at [62, 268] on icon at bounding box center [62, 268] width 7 height 6
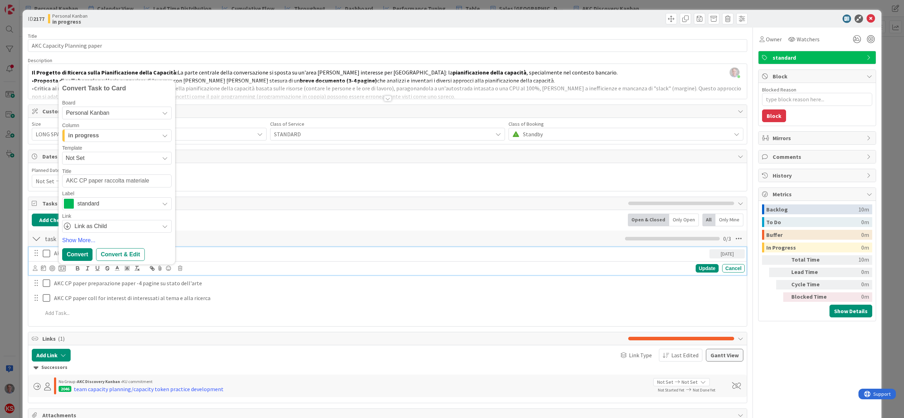
click at [117, 138] on div "in progress" at bounding box center [112, 135] width 93 height 11
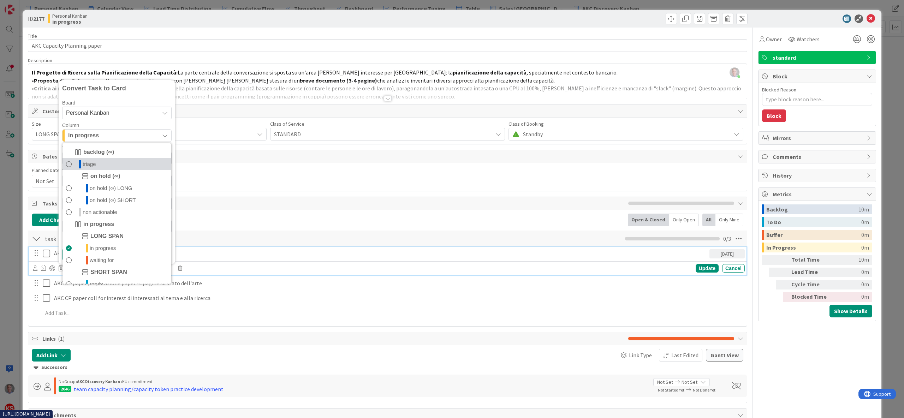
click at [97, 168] on link "triage" at bounding box center [116, 164] width 109 height 12
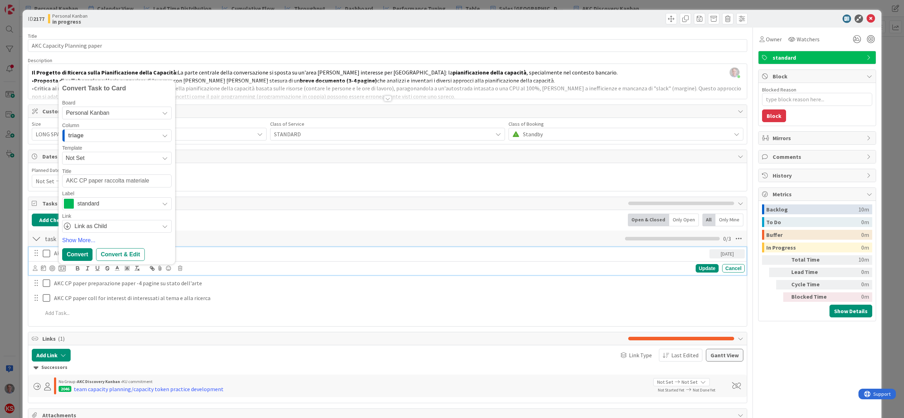
click at [91, 205] on span "standard" at bounding box center [116, 204] width 78 height 10
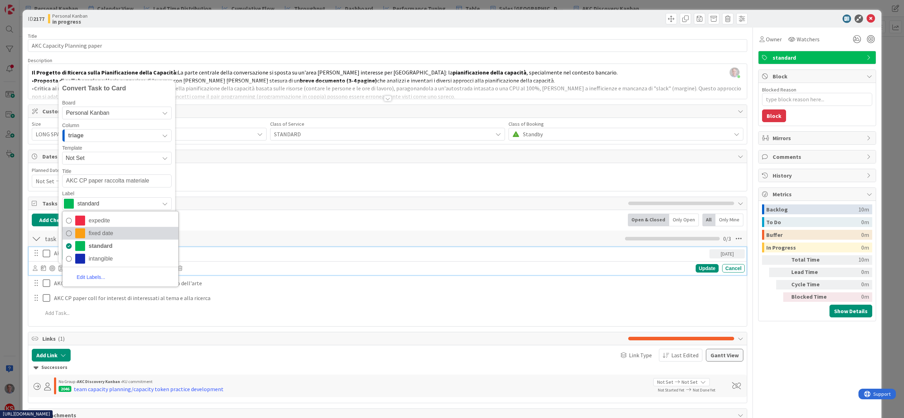
click at [95, 230] on span "fixed date" at bounding box center [132, 233] width 86 height 11
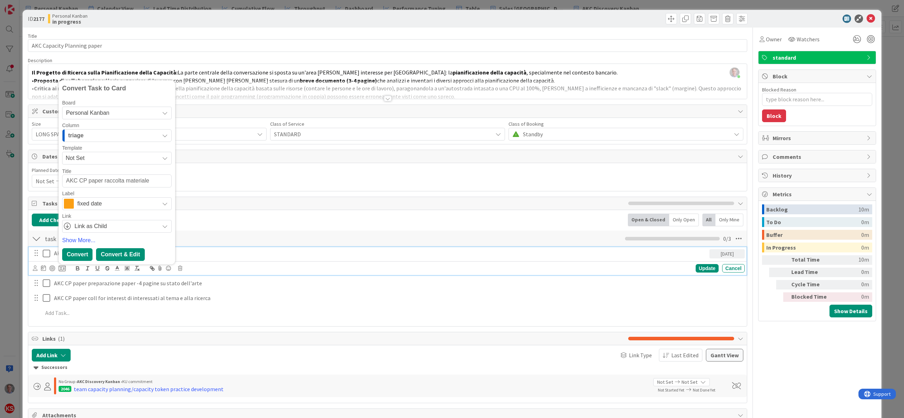
click at [128, 252] on div "Convert & Edit" at bounding box center [120, 254] width 48 height 13
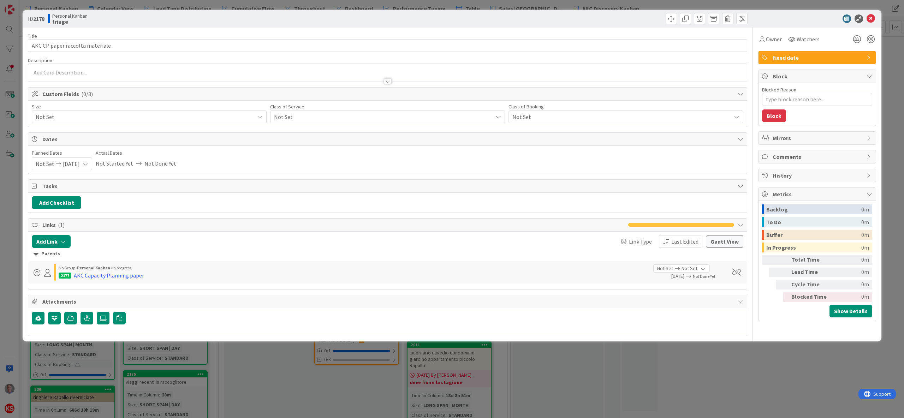
click at [251, 121] on span "Not Set" at bounding box center [143, 117] width 215 height 10
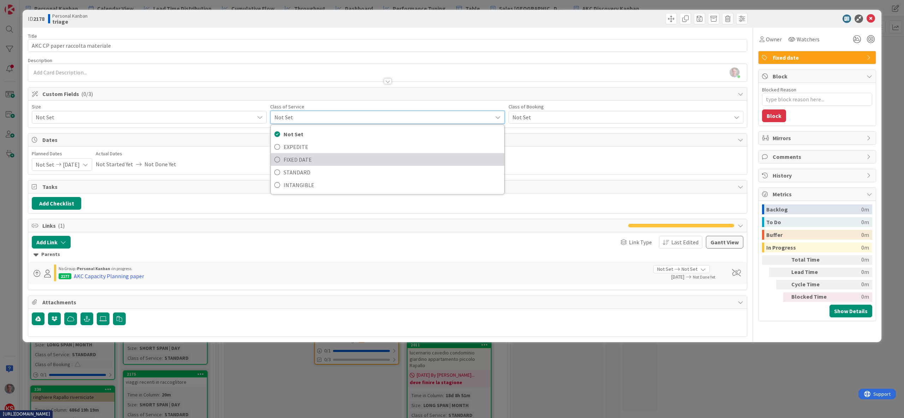
click at [326, 160] on span "FIXED DATE" at bounding box center [391, 159] width 217 height 11
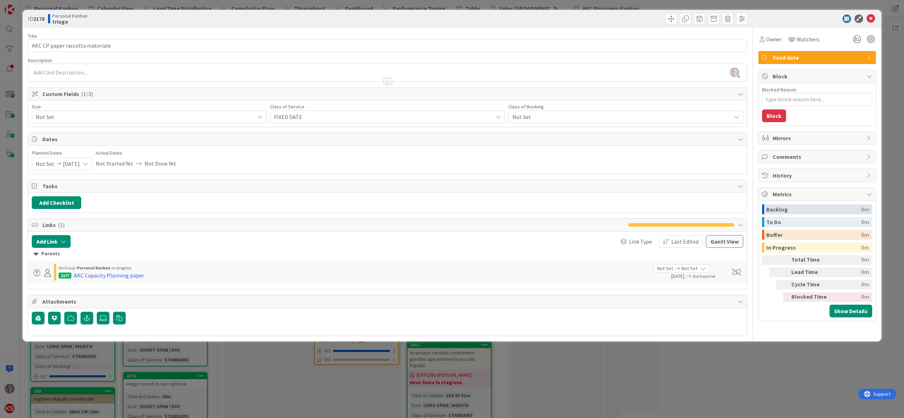
click at [217, 116] on span "Not Set" at bounding box center [143, 117] width 215 height 10
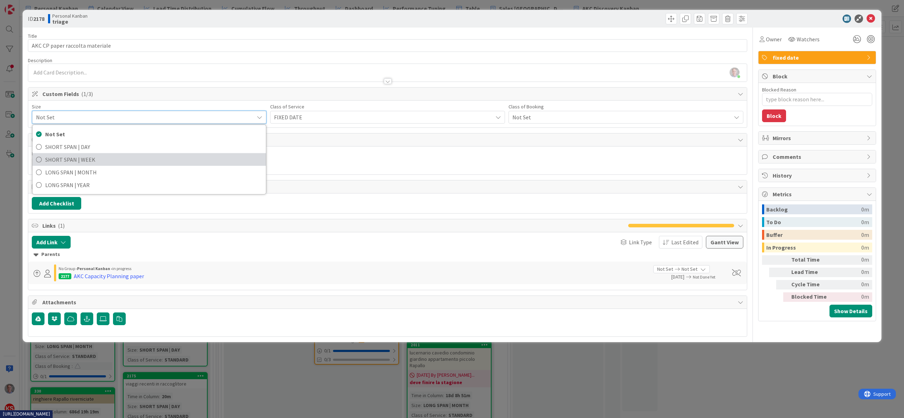
click at [202, 164] on span "SHORT SPAN | WEEK" at bounding box center [153, 159] width 217 height 11
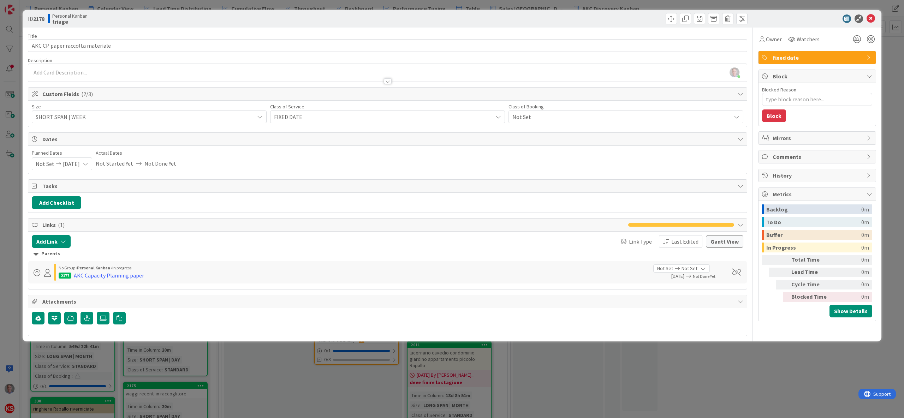
type textarea "x"
click at [251, 116] on span "Not Set" at bounding box center [143, 117] width 215 height 10
click at [583, 104] on div "Size SHORT SPAN | WEEK Not Set SHORT SPAN | DAY SHORT SPAN | WEEK LONG SPAN | M…" at bounding box center [387, 114] width 718 height 27
click at [753, 18] on icon at bounding box center [870, 18] width 8 height 8
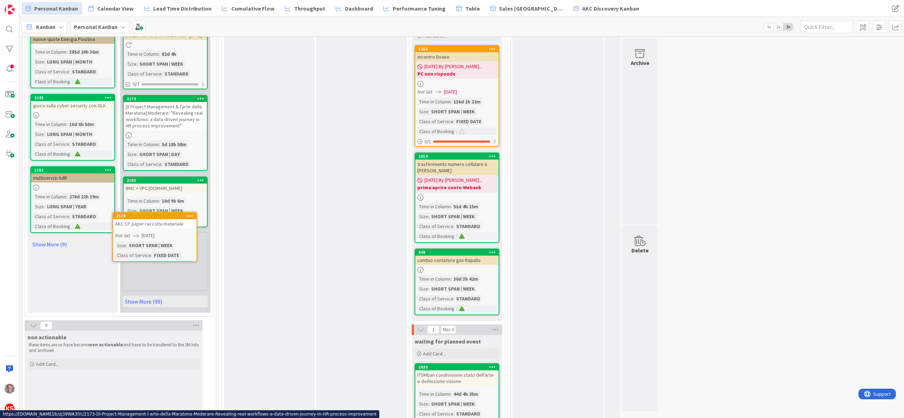
scroll to position [718, 0]
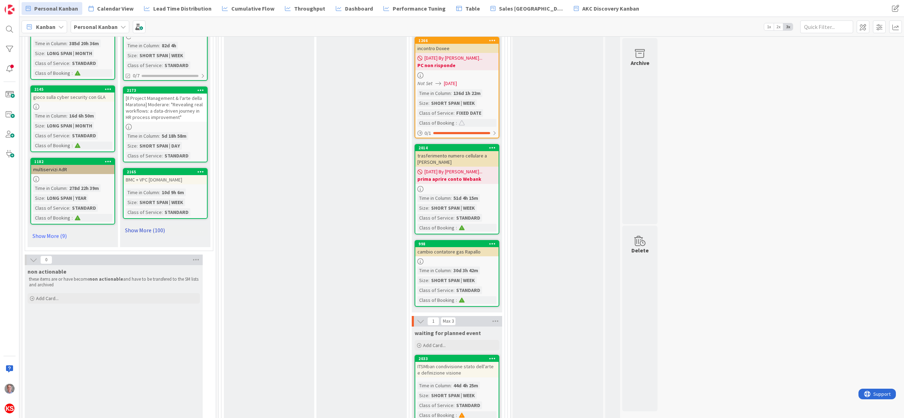
click at [161, 224] on link "Show More (100)" at bounding box center [165, 229] width 85 height 11
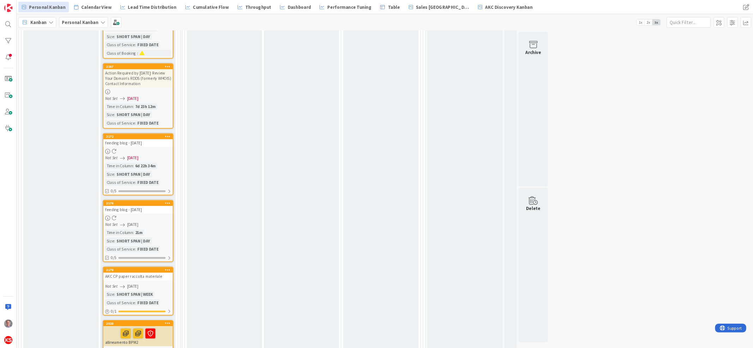
scroll to position [0, 0]
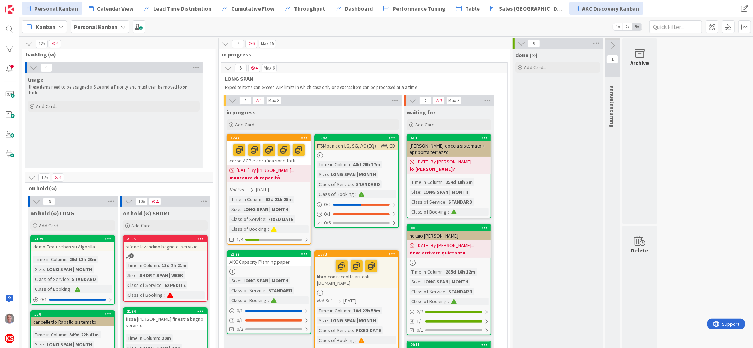
click at [582, 8] on span "AKC Discovery Kanban" at bounding box center [610, 8] width 57 height 8
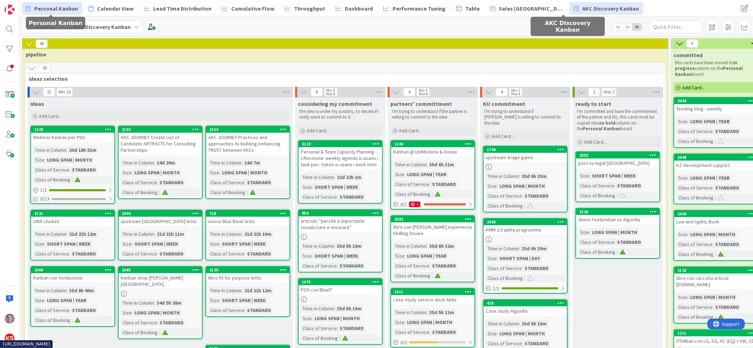
click at [46, 10] on span "Personal Kanban" at bounding box center [56, 8] width 44 height 8
